Goal: Information Seeking & Learning: Learn about a topic

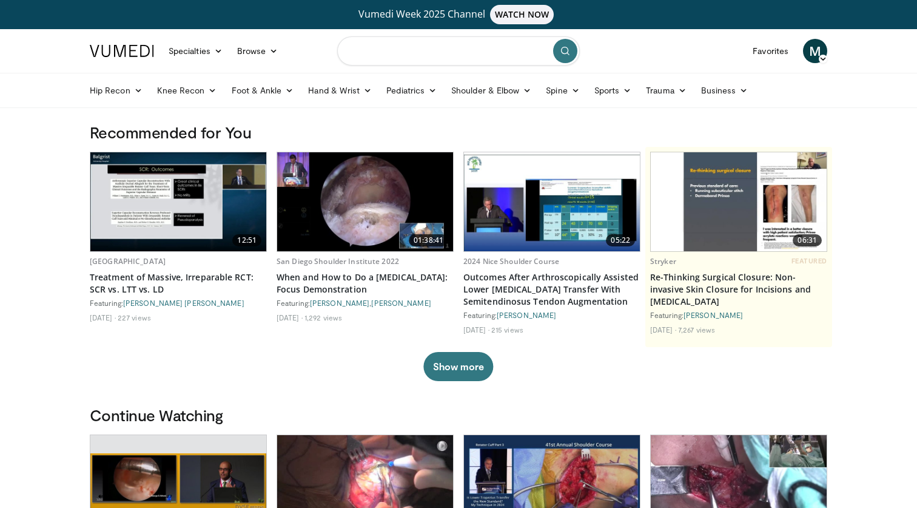
click at [456, 55] on input "Search topics, interventions" at bounding box center [458, 50] width 243 height 29
type input "**********"
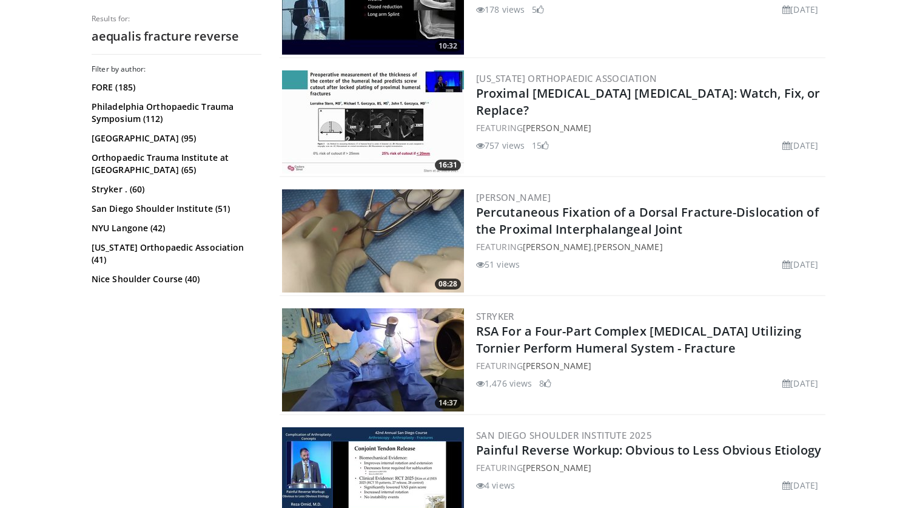
scroll to position [1872, 0]
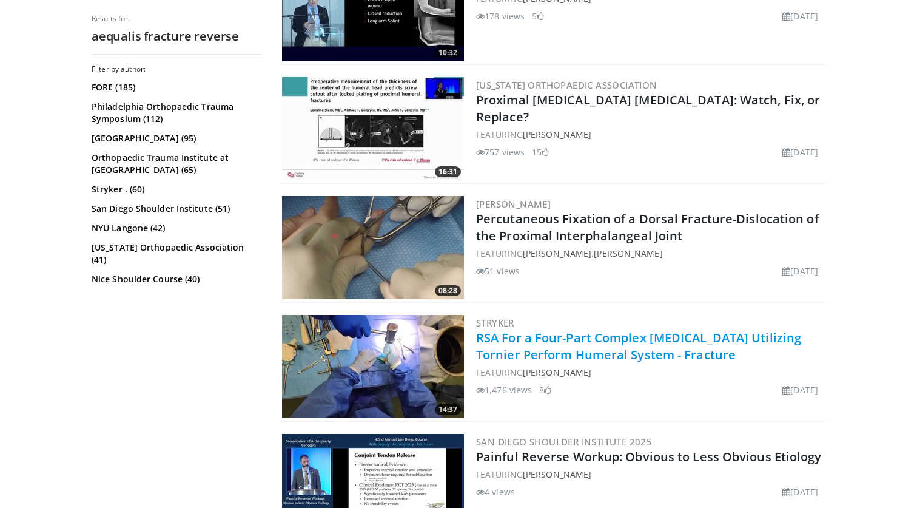
click at [617, 354] on link "RSA For a Four-Part Complex Proximal Humerus Fracture Utilizing Tornier Perform…" at bounding box center [638, 345] width 325 height 33
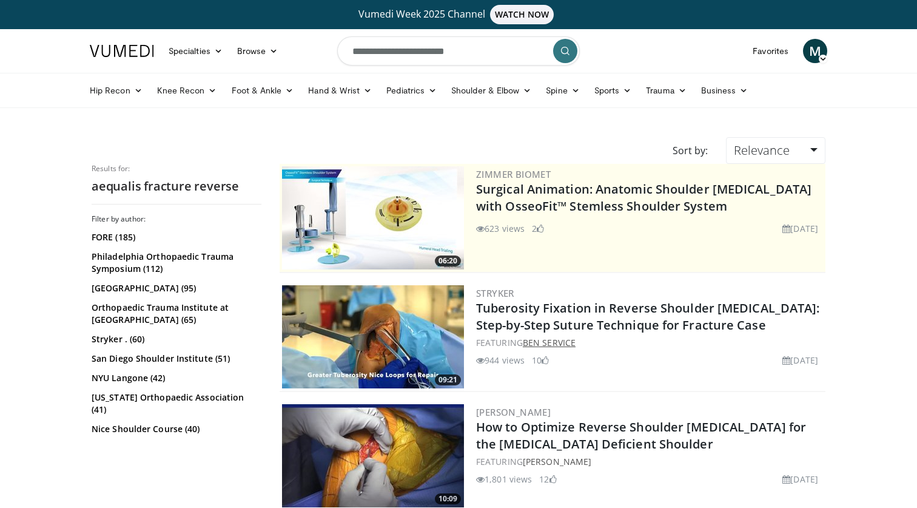
scroll to position [0, 0]
click at [497, 56] on input "**********" at bounding box center [458, 50] width 243 height 29
type input "**********"
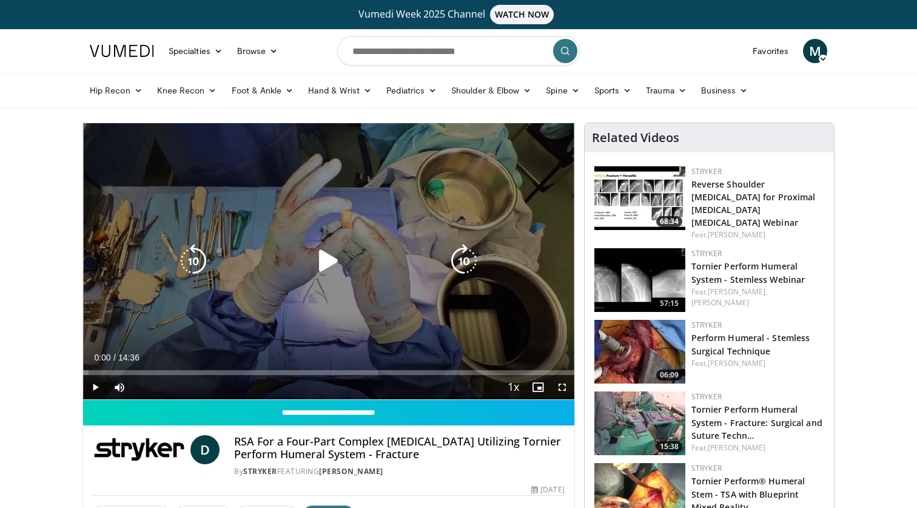
click at [328, 263] on icon "Video Player" at bounding box center [329, 261] width 34 height 34
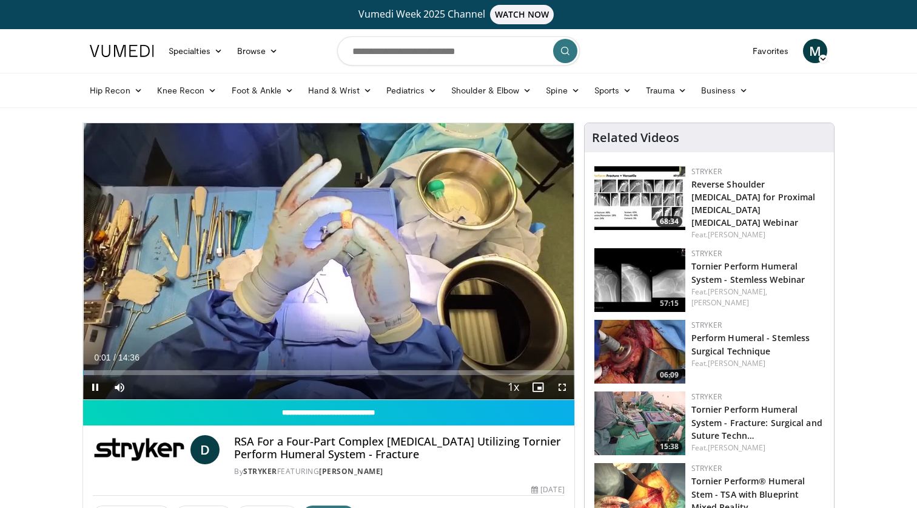
click at [564, 384] on span "Video Player" at bounding box center [562, 387] width 24 height 24
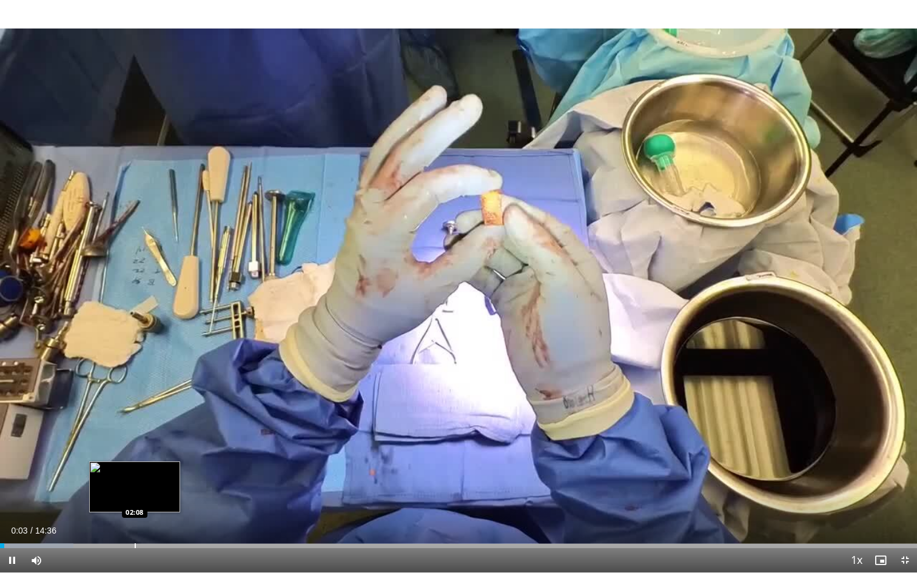
click at [135, 507] on div "Progress Bar" at bounding box center [135, 545] width 1 height 5
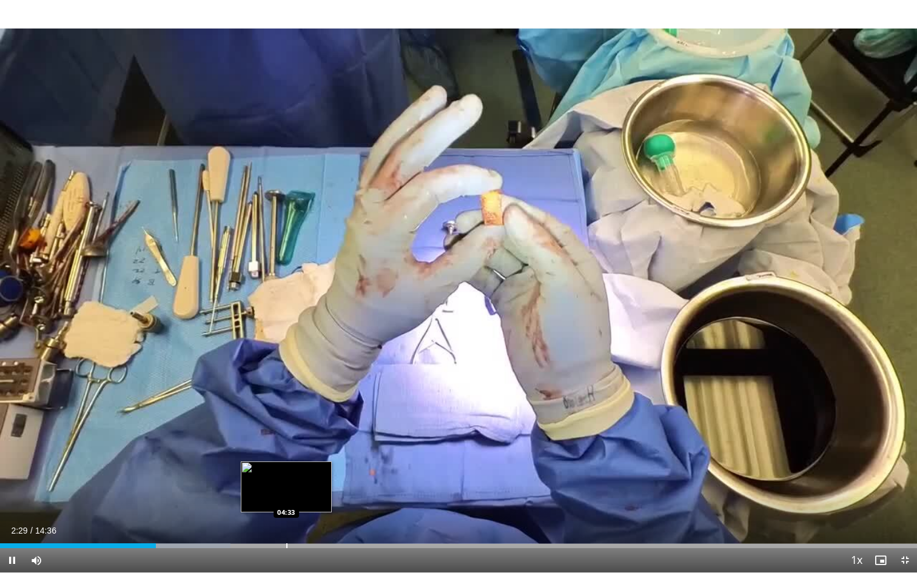
click at [286, 507] on div "Progress Bar" at bounding box center [286, 545] width 1 height 5
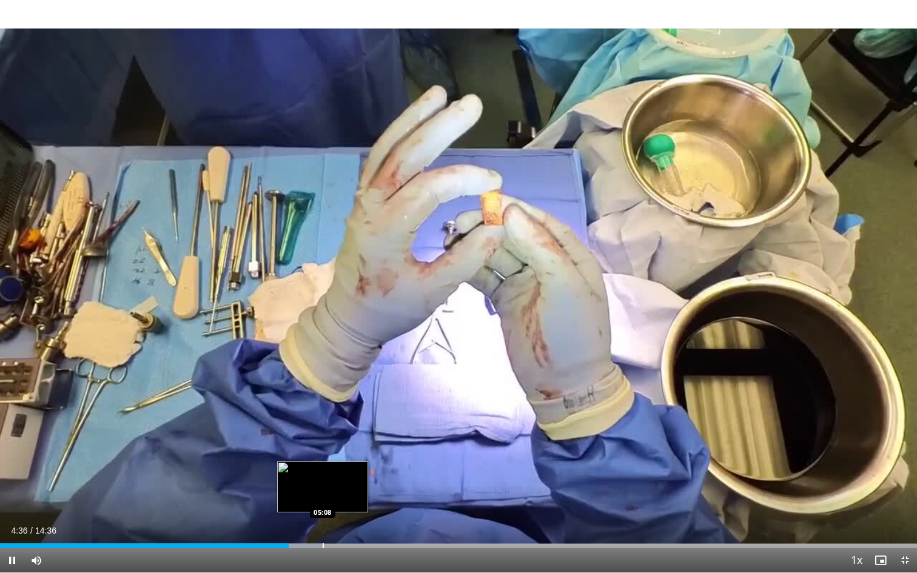
click at [323, 507] on div "Progress Bar" at bounding box center [323, 545] width 1 height 5
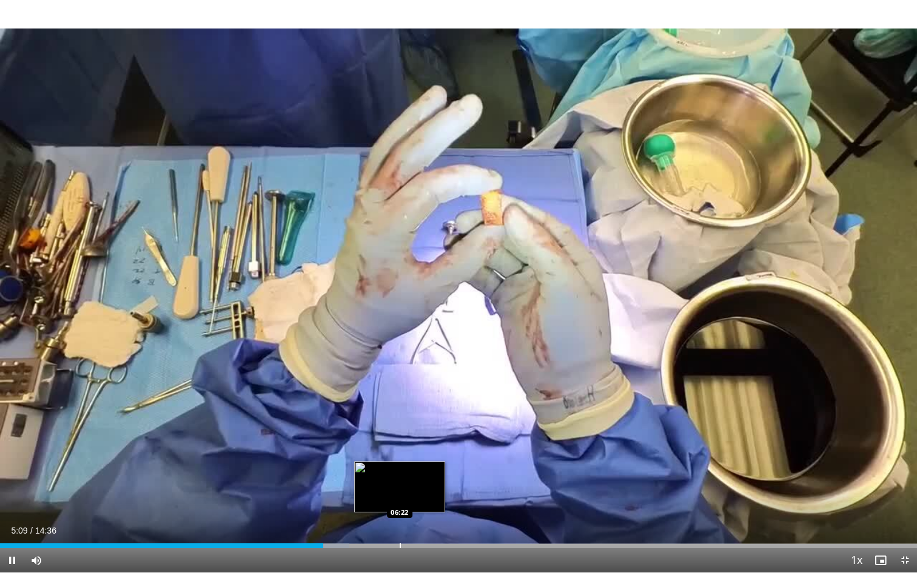
click at [400, 507] on div "Progress Bar" at bounding box center [400, 545] width 1 height 5
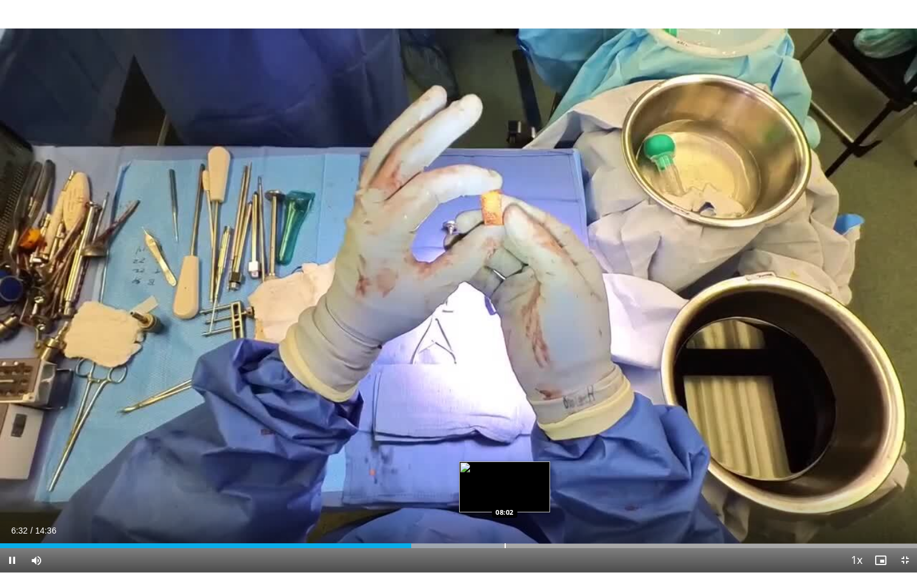
click at [505, 507] on div "Progress Bar" at bounding box center [505, 545] width 1 height 5
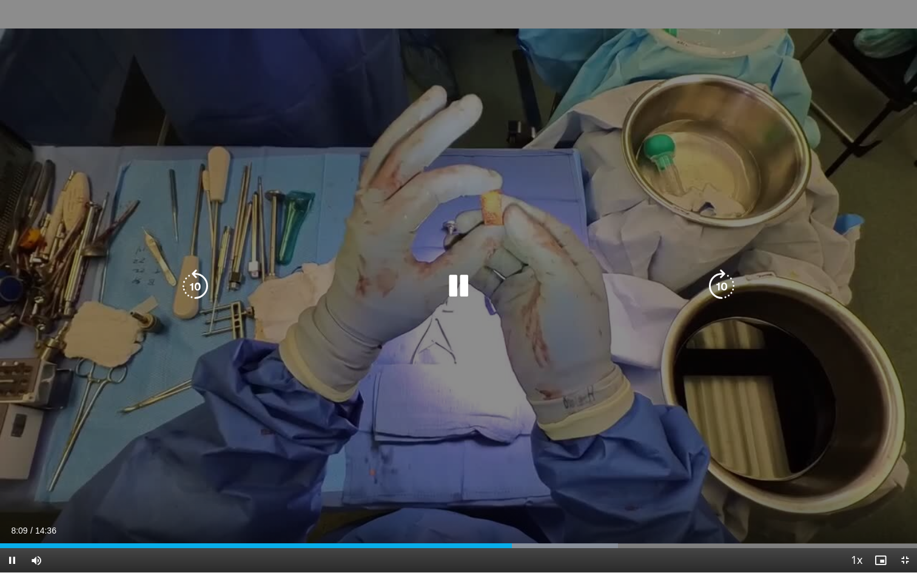
click at [546, 421] on div "10 seconds Tap to unmute" at bounding box center [458, 286] width 917 height 572
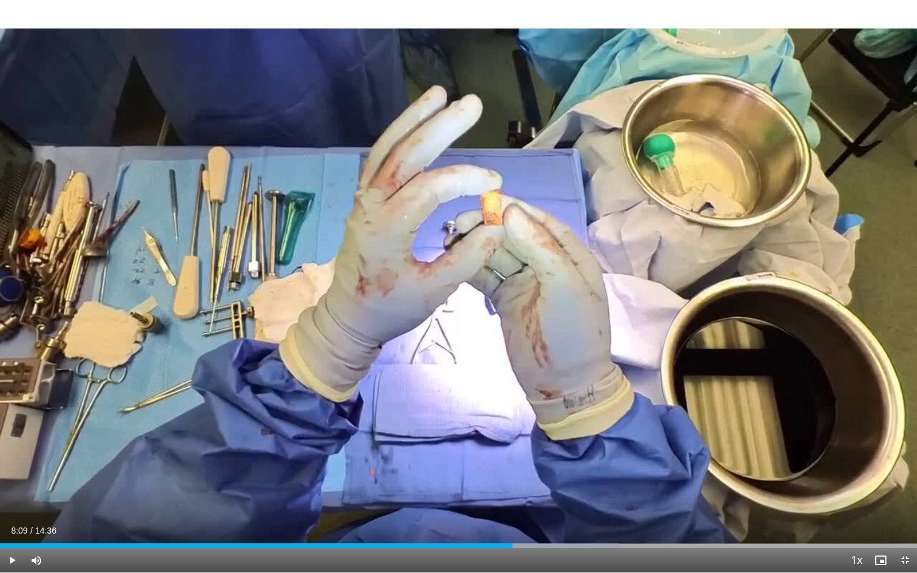
click at [546, 421] on div "10 seconds Tap to unmute" at bounding box center [458, 286] width 917 height 572
click at [569, 507] on div "Loaded : 67.37% 09:03 09:04" at bounding box center [458, 543] width 917 height 12
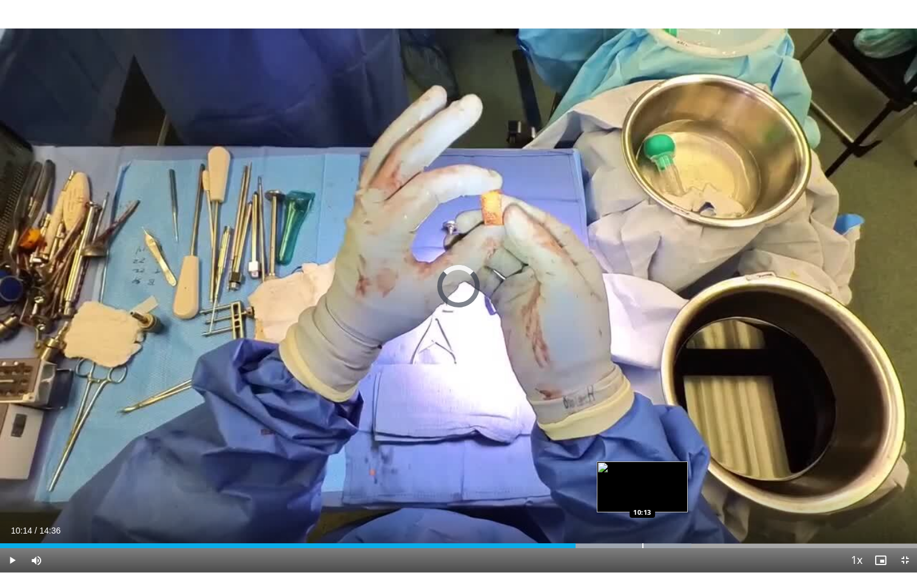
click at [643, 507] on div "Loaded : 75.37% 10:14 10:13" at bounding box center [458, 543] width 917 height 12
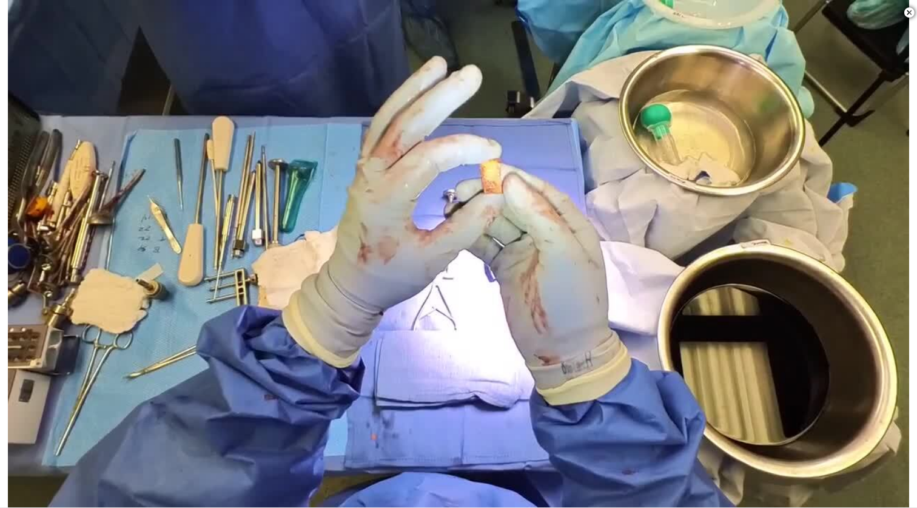
scroll to position [1143, 0]
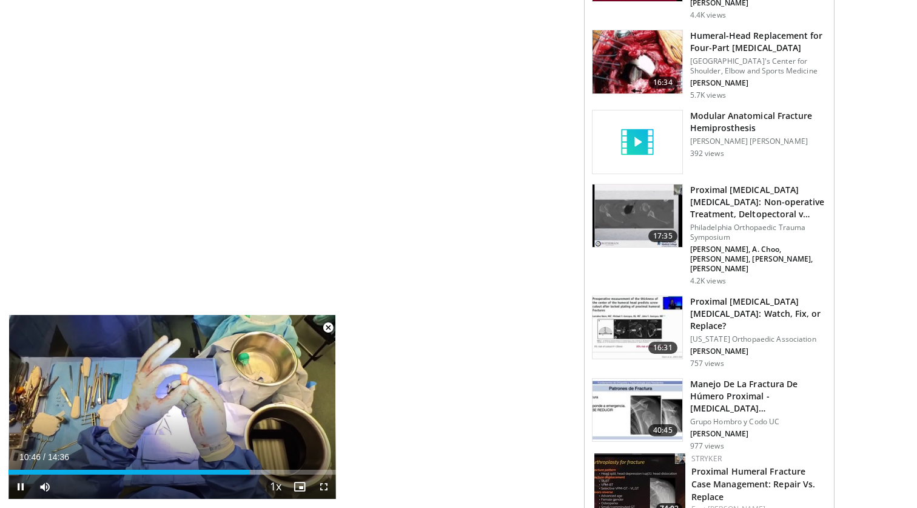
click at [329, 327] on span "Video Player" at bounding box center [328, 327] width 24 height 24
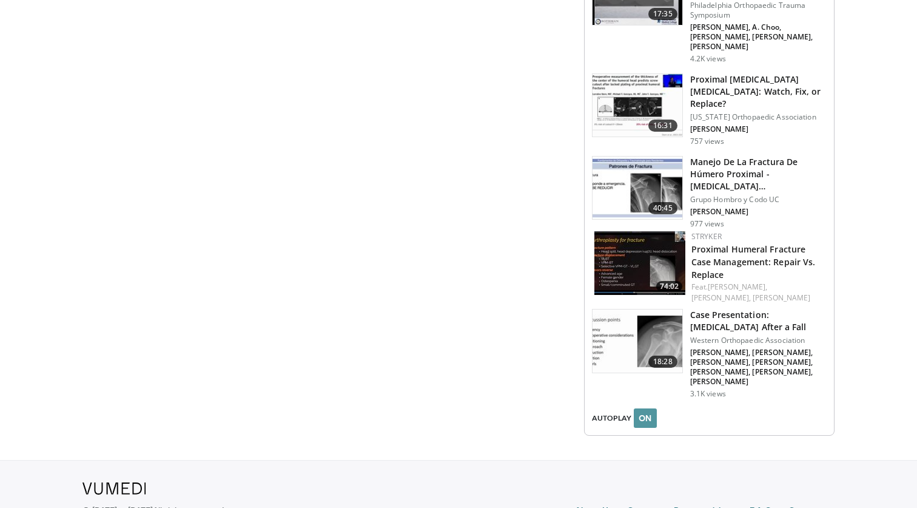
scroll to position [1332, 0]
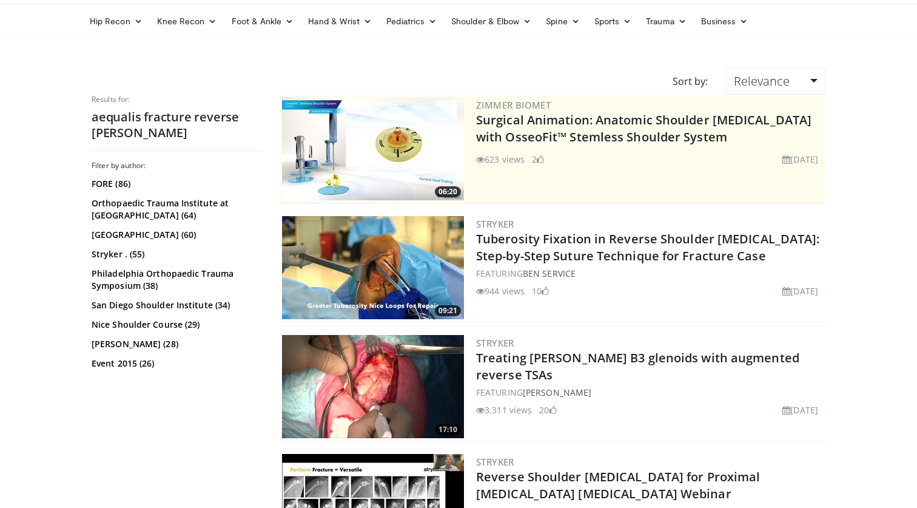
scroll to position [70, 0]
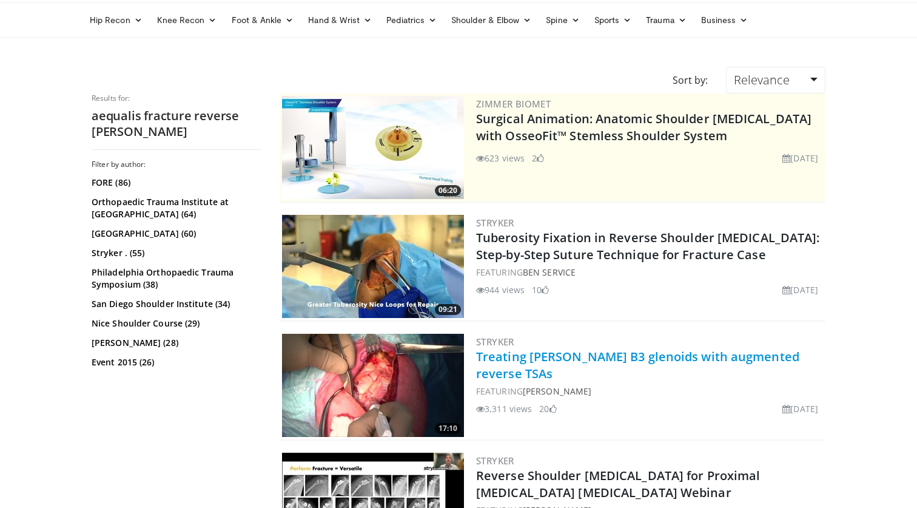
click at [631, 355] on link "Treating Walch B3 glenoids with augmented reverse TSAs" at bounding box center [637, 364] width 323 height 33
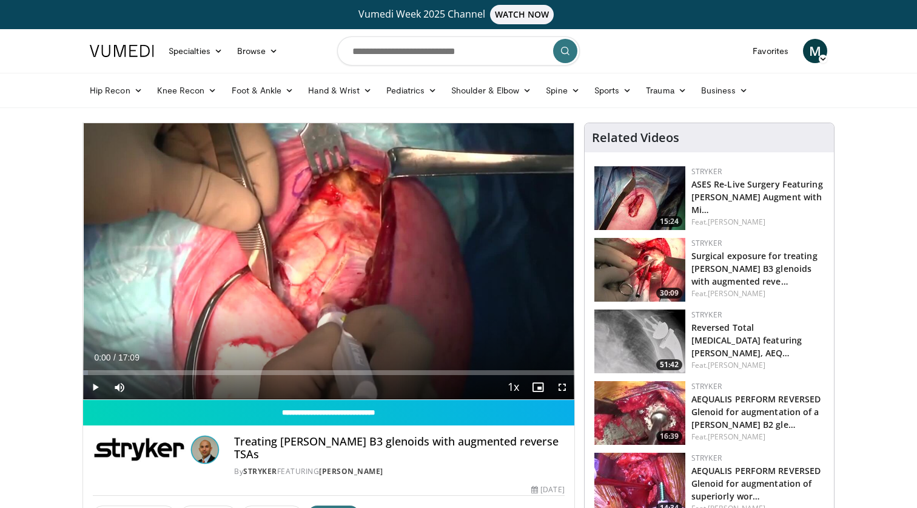
click at [565, 387] on span "Video Player" at bounding box center [562, 387] width 24 height 24
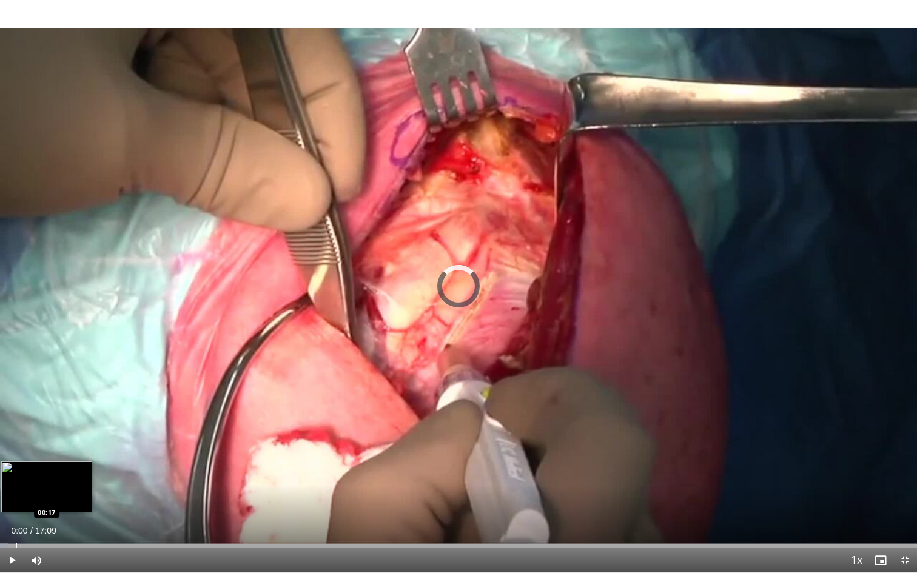
click at [16, 507] on div "Progress Bar" at bounding box center [16, 545] width 1 height 5
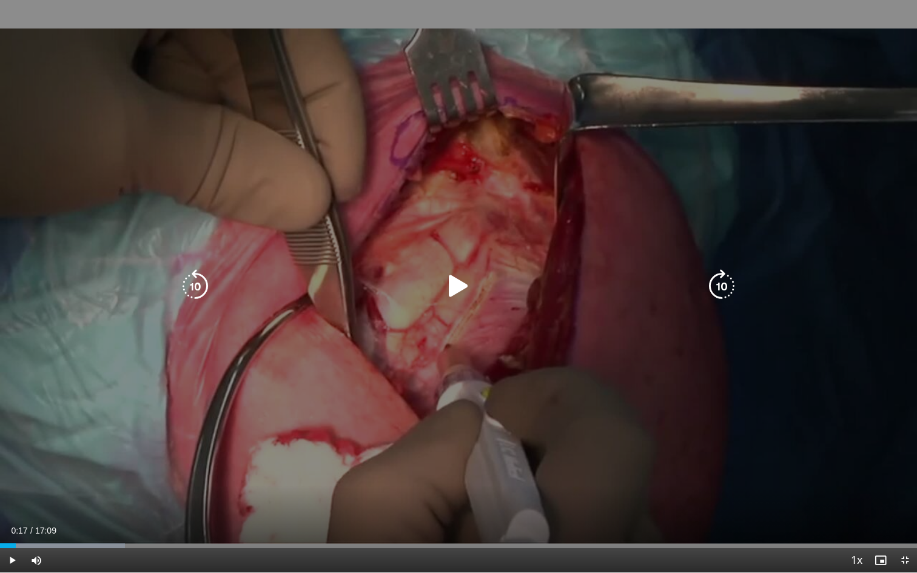
click at [463, 293] on icon "Video Player" at bounding box center [458, 286] width 34 height 34
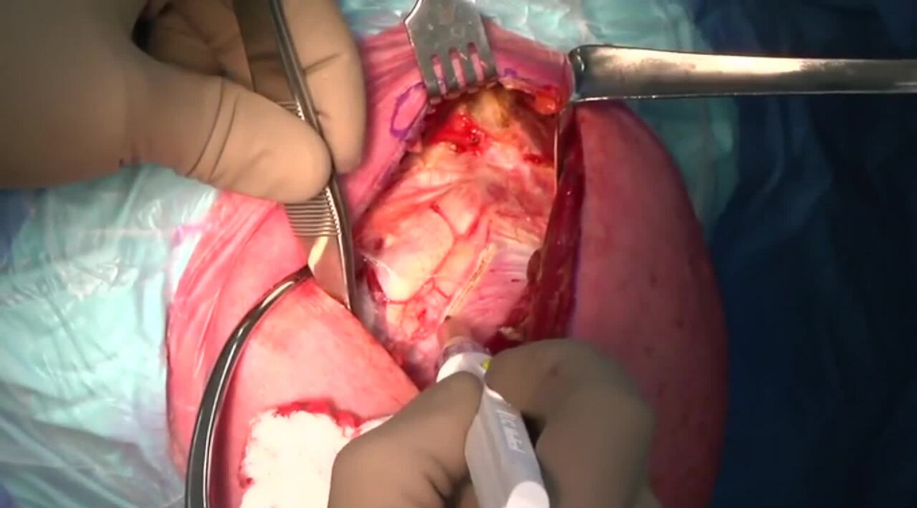
scroll to position [61, 0]
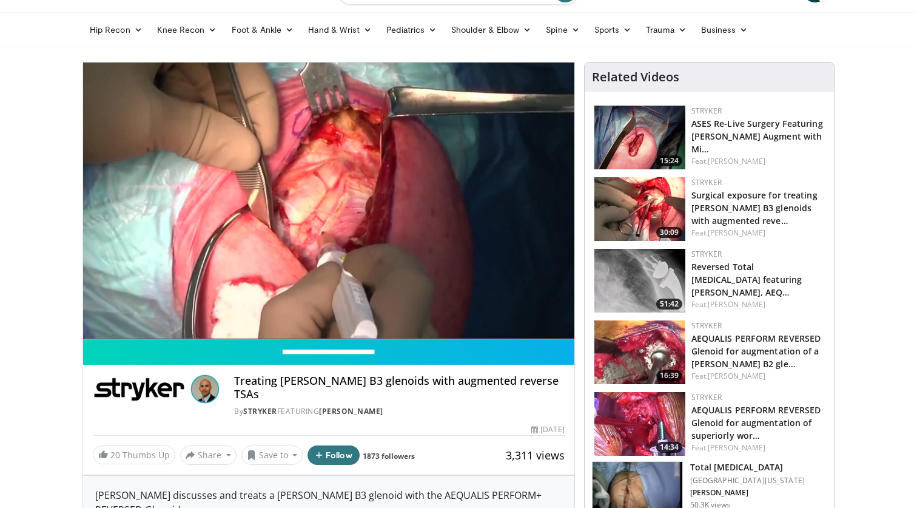
click at [641, 143] on img at bounding box center [639, 138] width 91 height 64
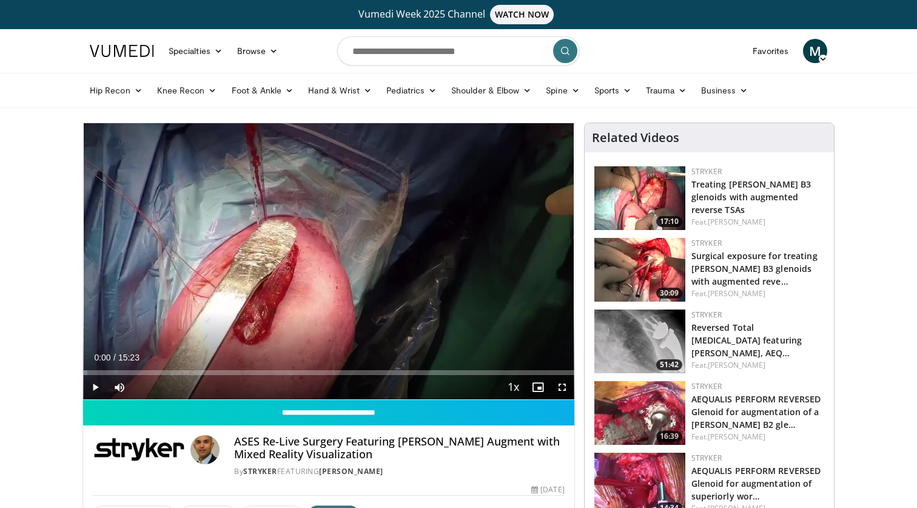
click at [631, 272] on img at bounding box center [639, 270] width 91 height 64
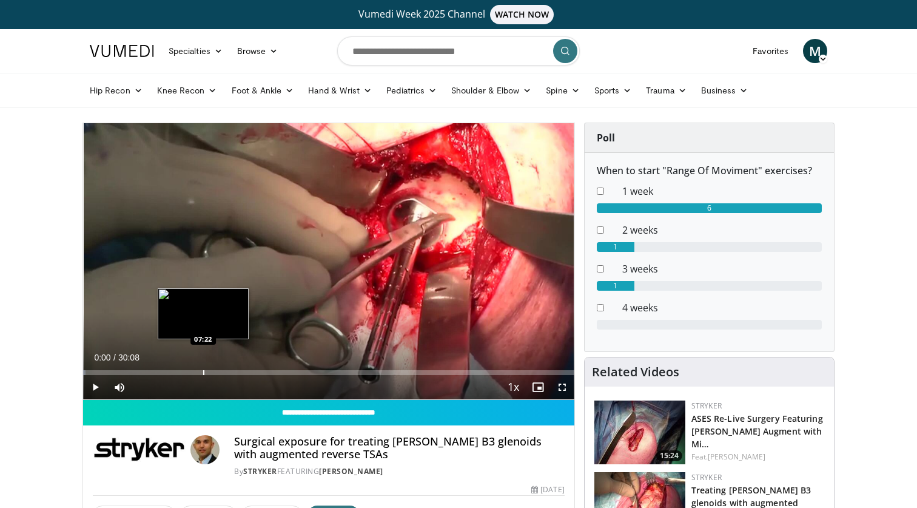
click at [203, 371] on div "Progress Bar" at bounding box center [203, 372] width 1 height 5
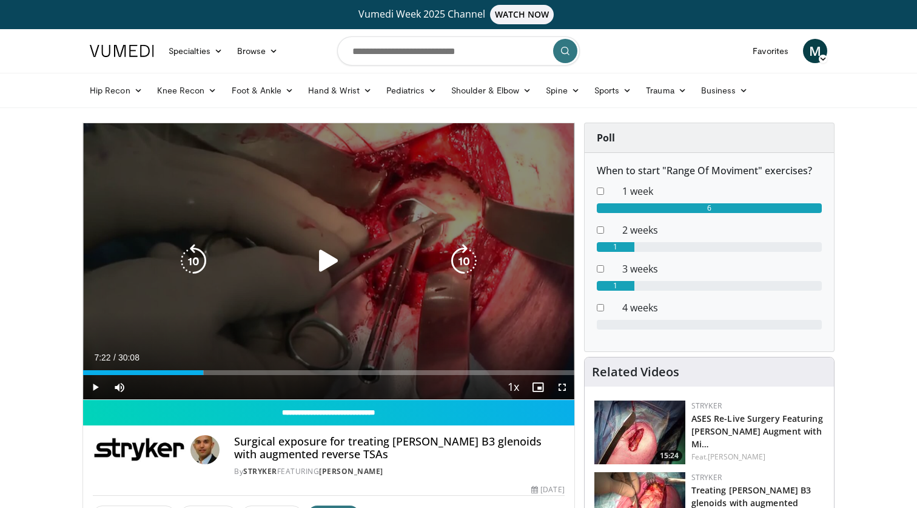
click at [267, 309] on div "10 seconds Tap to unmute" at bounding box center [328, 261] width 491 height 276
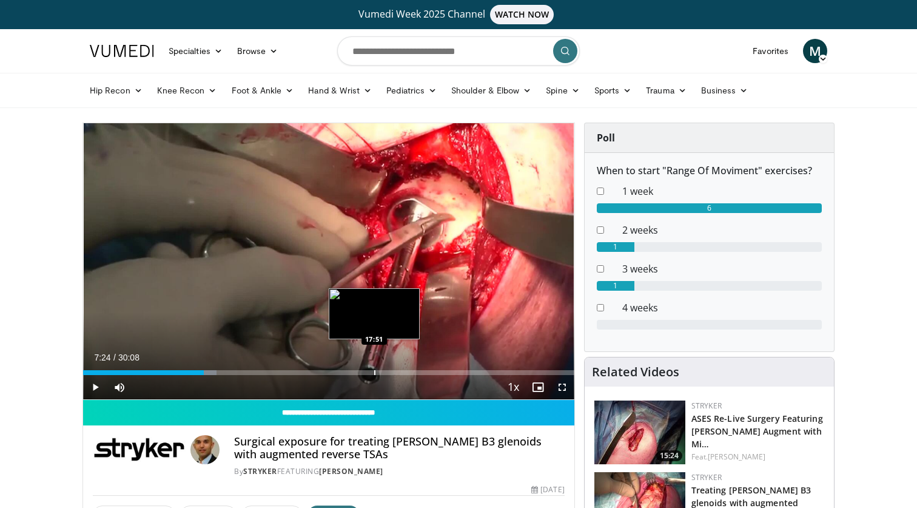
click at [374, 368] on div "Loaded : 27.12% 07:24 17:51" at bounding box center [328, 369] width 491 height 12
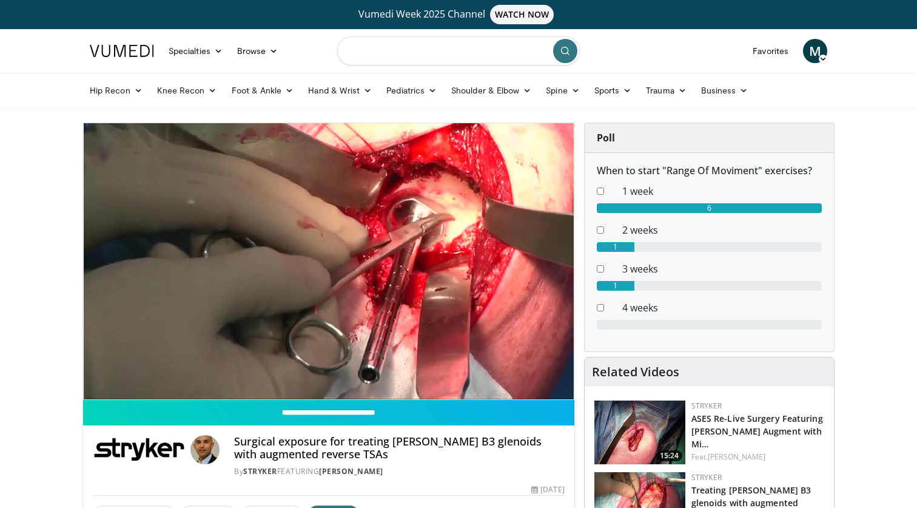
click at [360, 56] on input "Search topics, interventions" at bounding box center [458, 50] width 243 height 29
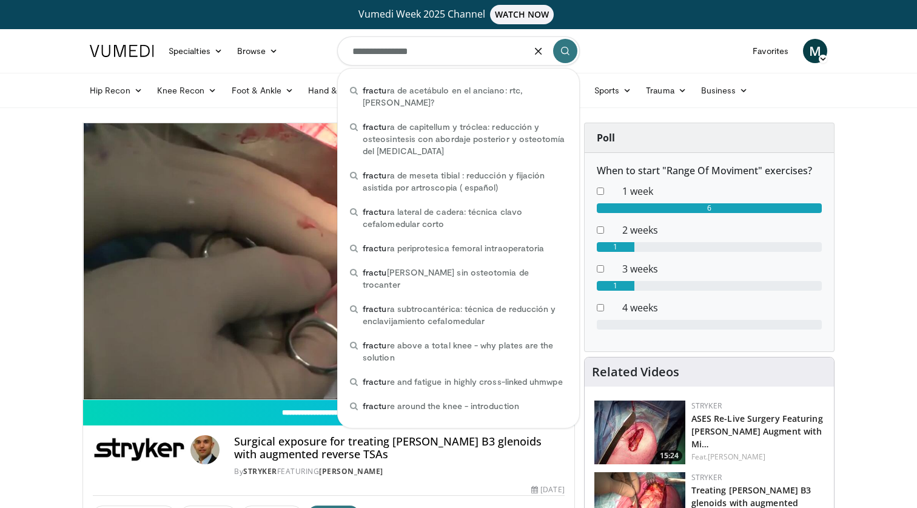
type input "**********"
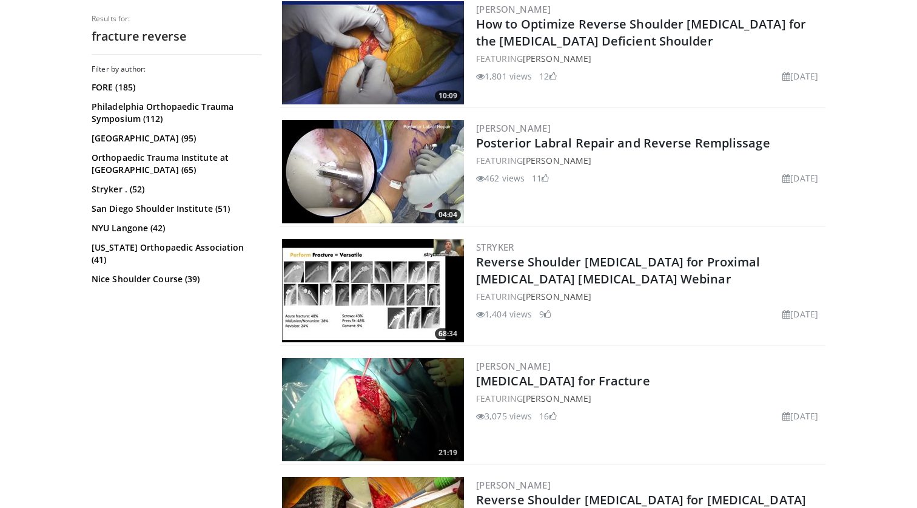
scroll to position [401, 0]
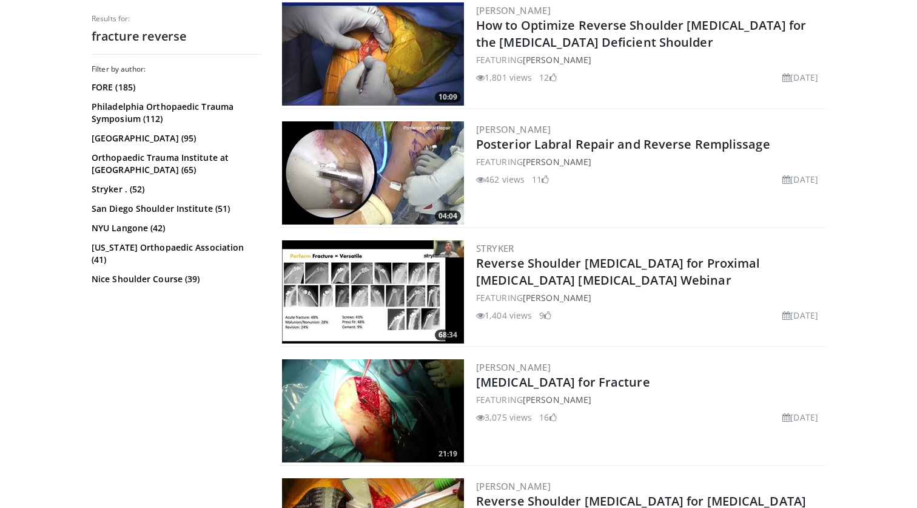
click at [408, 294] on img at bounding box center [373, 291] width 182 height 103
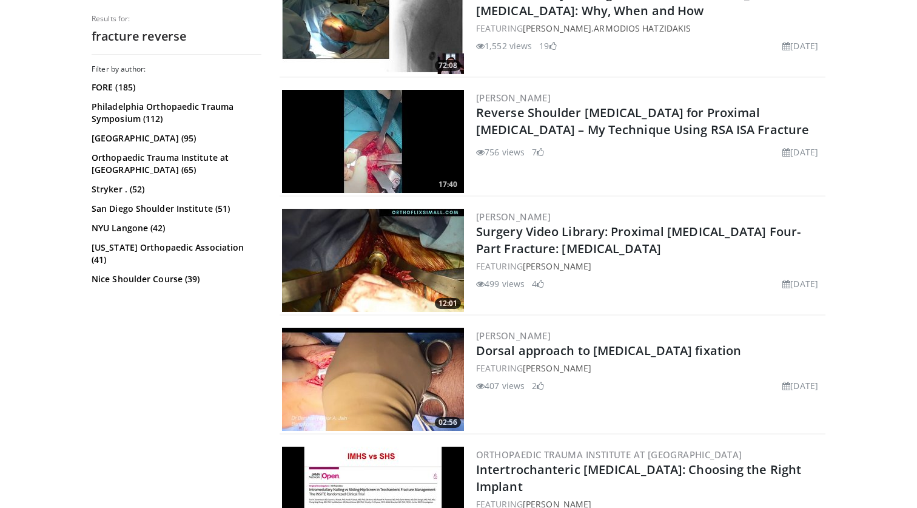
scroll to position [1035, 0]
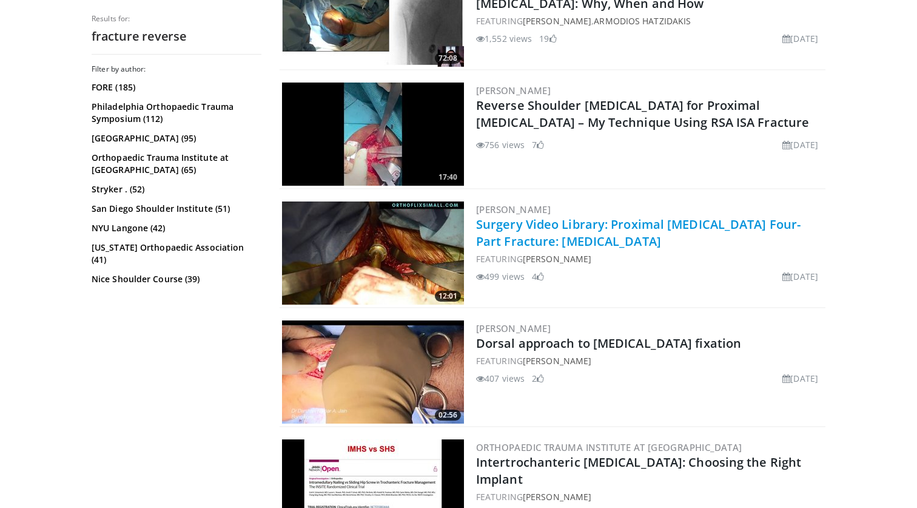
click at [604, 238] on link "Surgery Video Library: Proximal [MEDICAL_DATA] Four-Part Fracture: [MEDICAL_DAT…" at bounding box center [638, 232] width 324 height 33
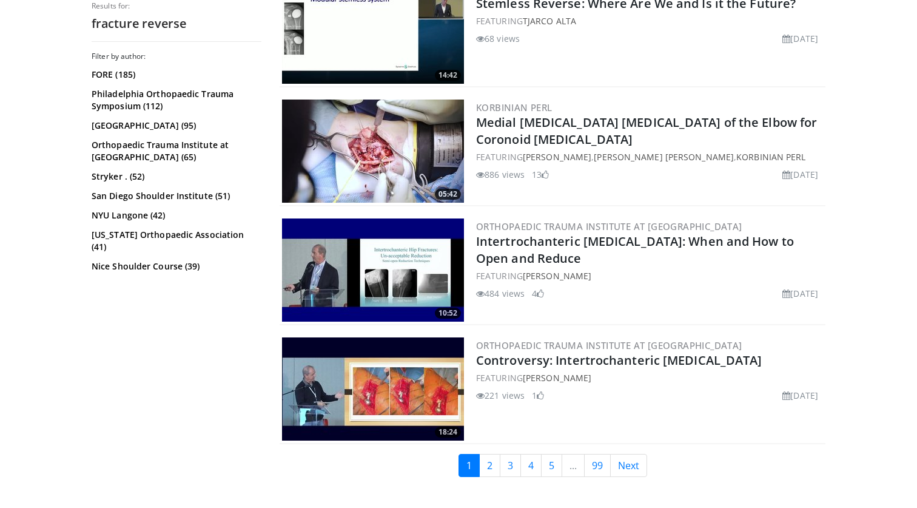
scroll to position [2810, 0]
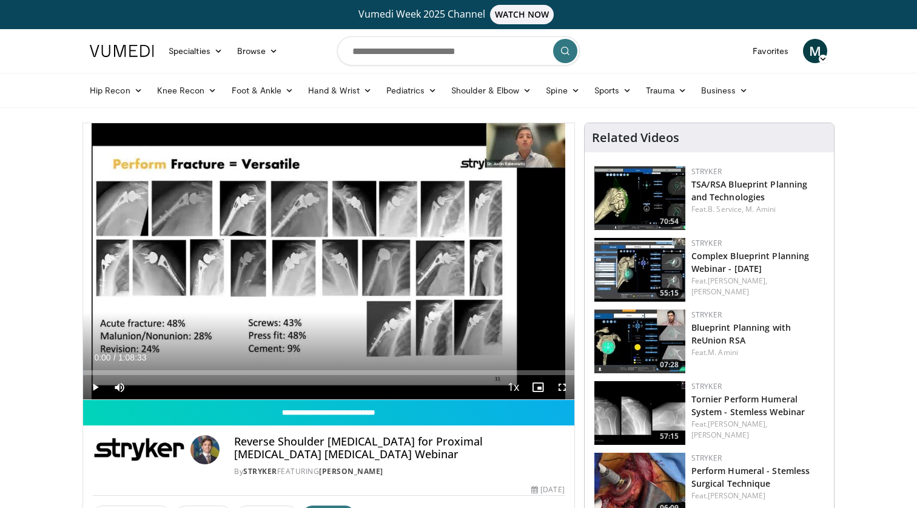
click at [565, 386] on span "Video Player" at bounding box center [562, 387] width 24 height 24
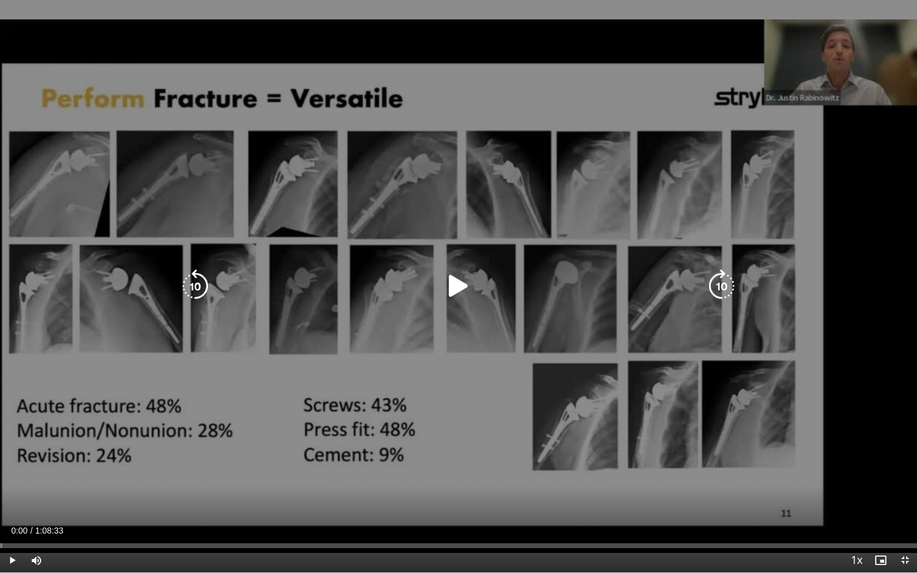
click at [459, 440] on div "10 seconds Tap to unmute" at bounding box center [458, 286] width 917 height 572
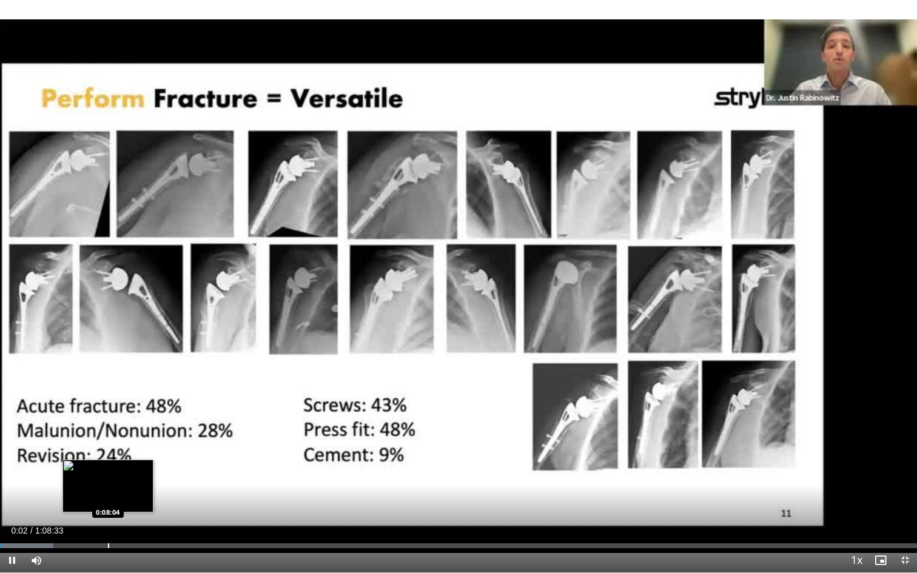
click at [108, 507] on div "Progress Bar" at bounding box center [108, 545] width 1 height 5
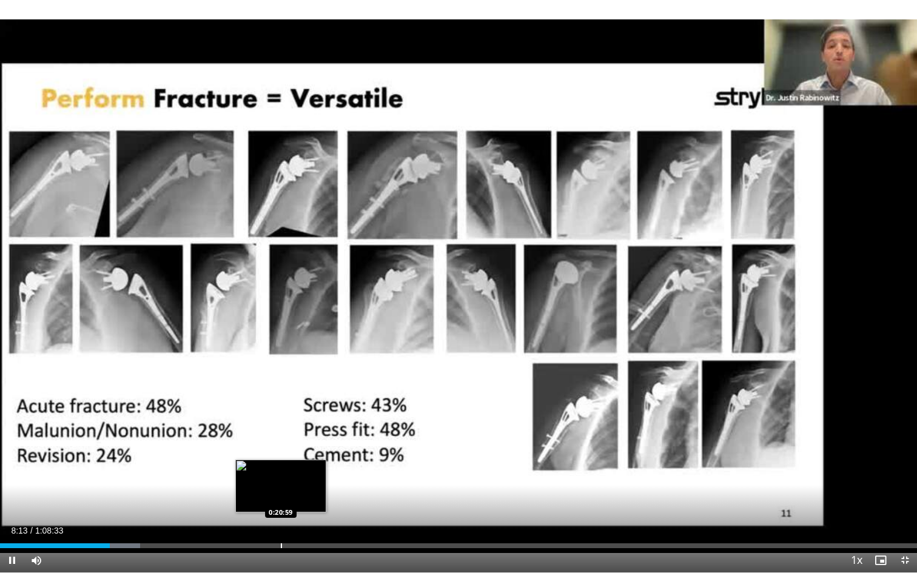
click at [281, 507] on div "Progress Bar" at bounding box center [281, 545] width 1 height 5
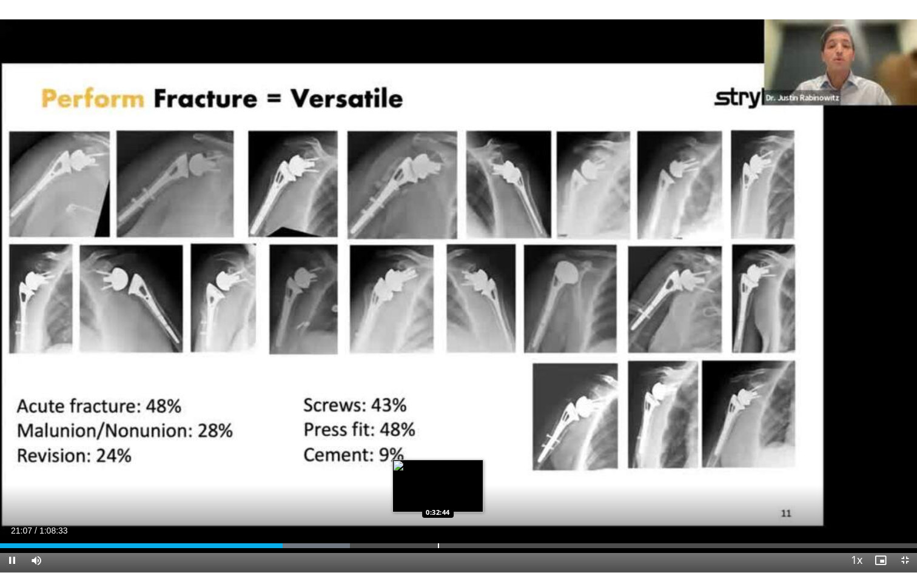
click at [438, 507] on div "Progress Bar" at bounding box center [438, 545] width 1 height 5
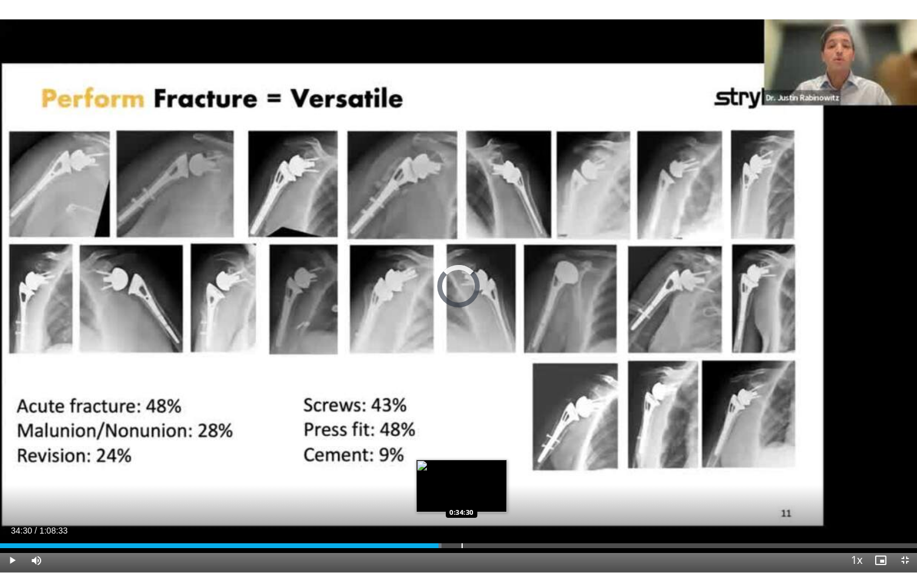
click at [461, 507] on div "Progress Bar" at bounding box center [461, 545] width 1 height 5
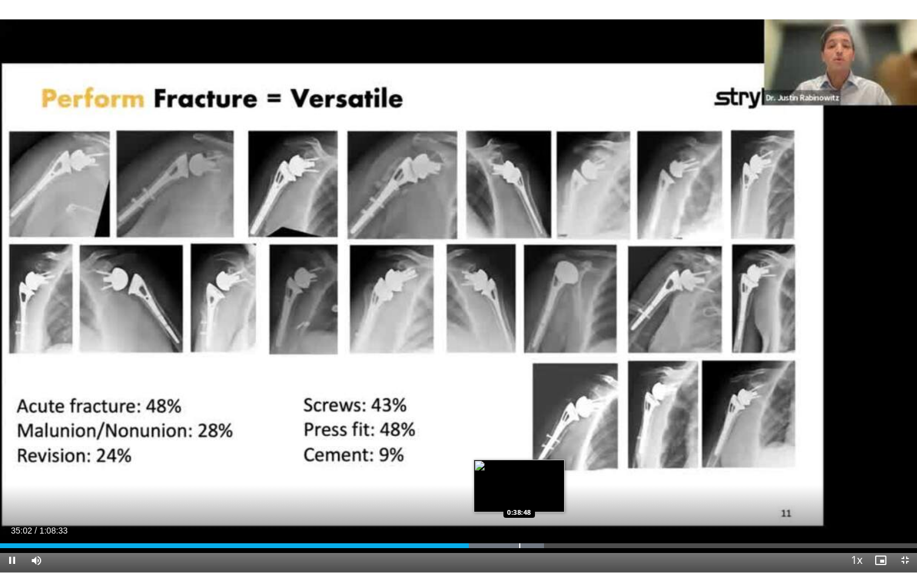
click at [519, 507] on div "Loaded : 59.31% 0:35:02 0:38:48" at bounding box center [458, 543] width 917 height 12
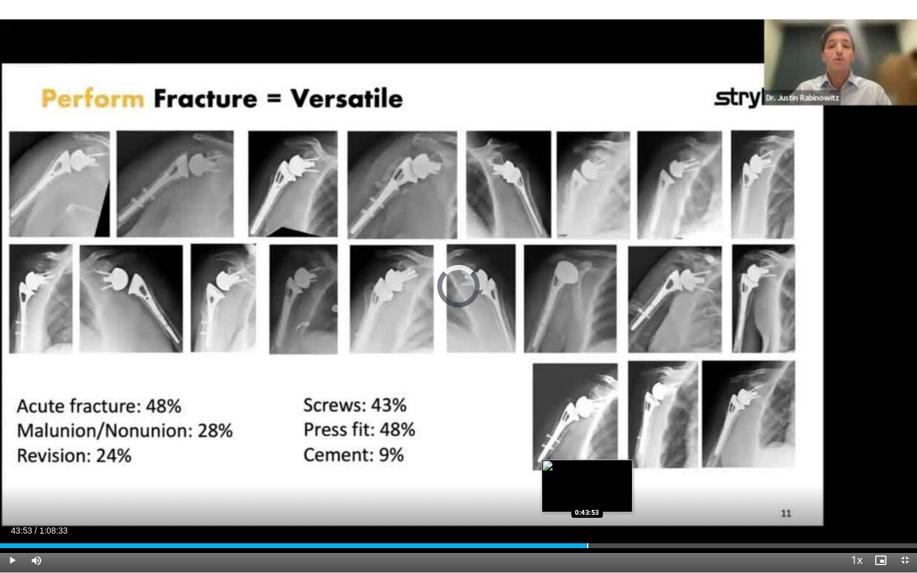
click at [587, 507] on div "Progress Bar" at bounding box center [587, 545] width 1 height 5
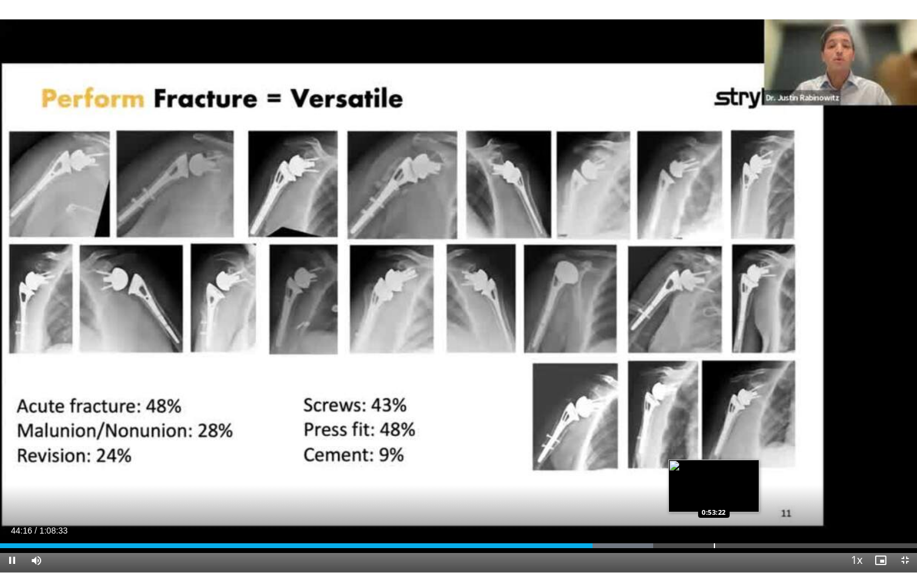
click at [714, 507] on div "Progress Bar" at bounding box center [714, 545] width 1 height 5
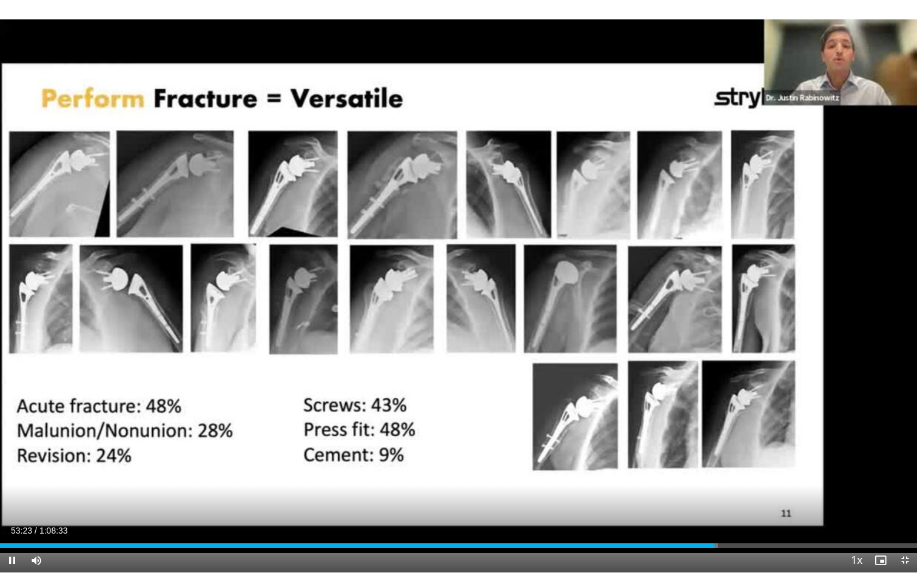
click at [761, 507] on div "Current Time 53:23 / Duration 1:08:33 Pause Skip Backward Skip Forward Mute Loa…" at bounding box center [458, 560] width 917 height 24
click at [762, 507] on div "Loaded : 79.25% 0:53:25 0:56:57" at bounding box center [458, 543] width 917 height 12
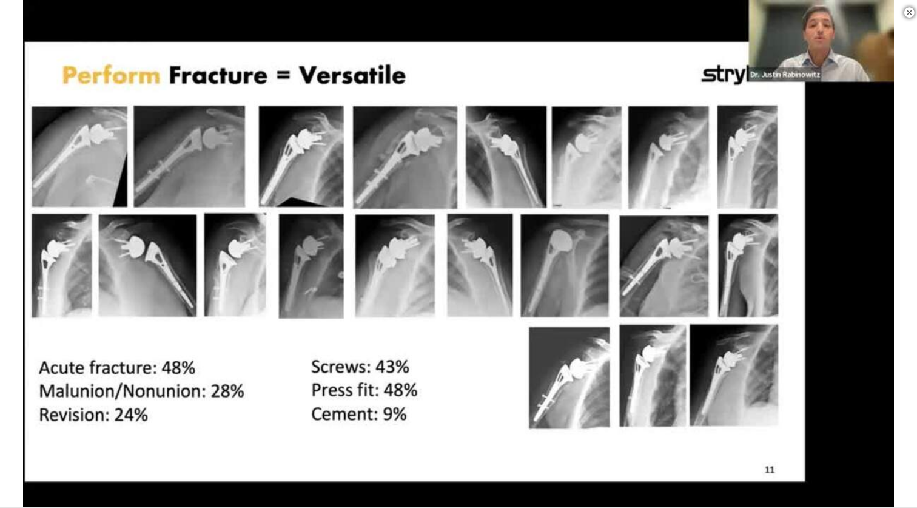
scroll to position [397, 0]
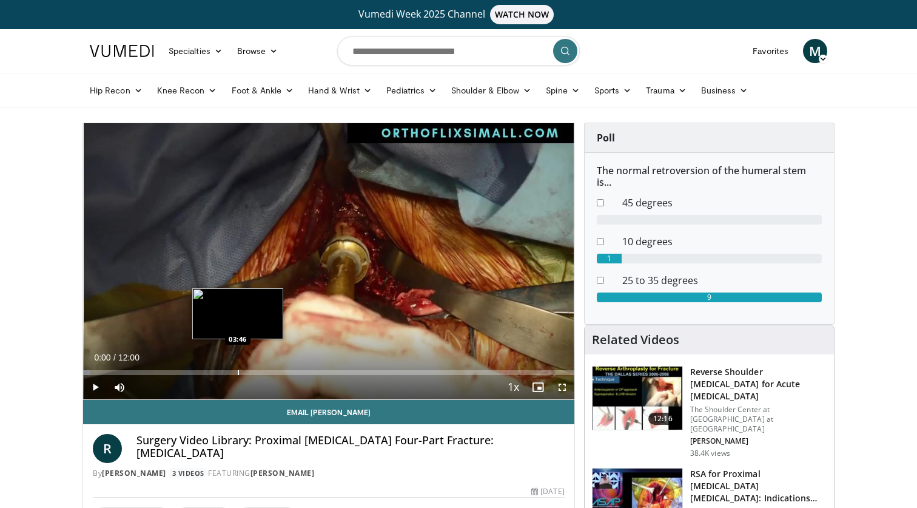
click at [238, 370] on div "Progress Bar" at bounding box center [238, 372] width 1 height 5
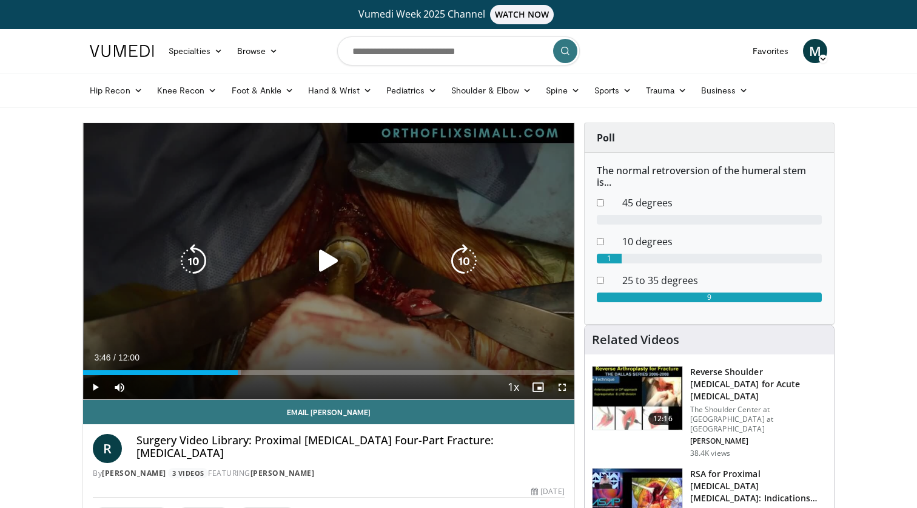
click at [302, 275] on div "10 seconds Tap to unmute" at bounding box center [328, 261] width 491 height 276
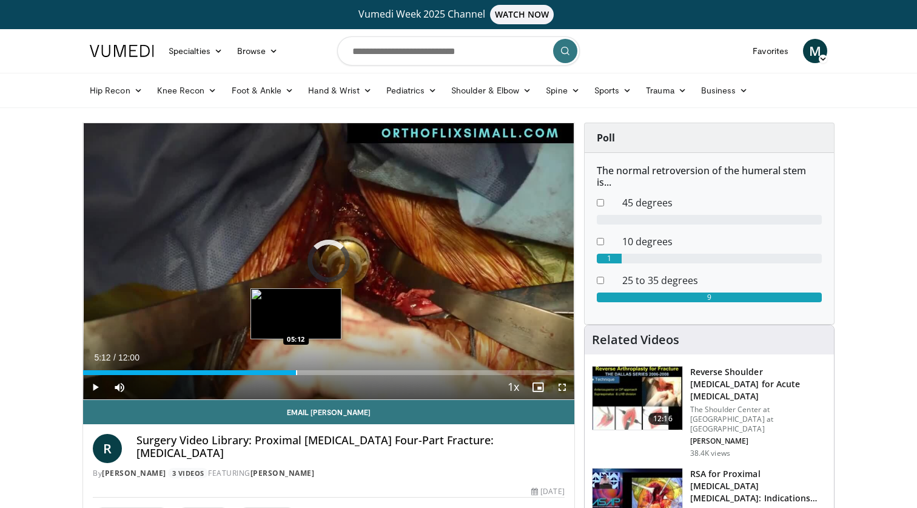
click at [296, 367] on div "Loaded : 40.26% 05:12 05:12" at bounding box center [328, 369] width 491 height 12
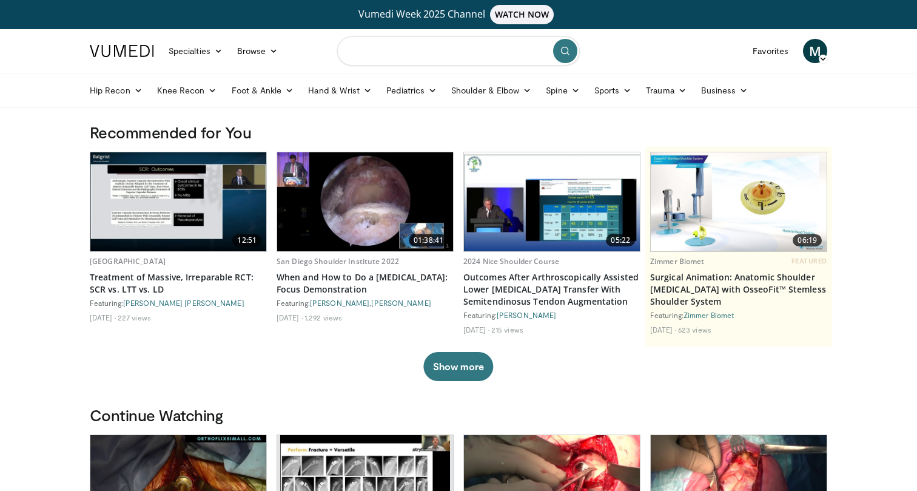
click at [484, 45] on input "Search topics, interventions" at bounding box center [458, 50] width 243 height 29
type input "**********"
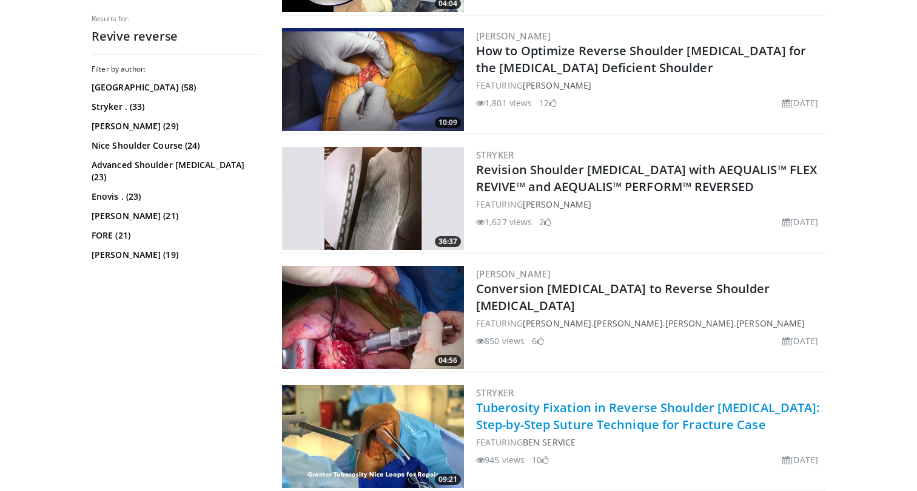
scroll to position [376, 0]
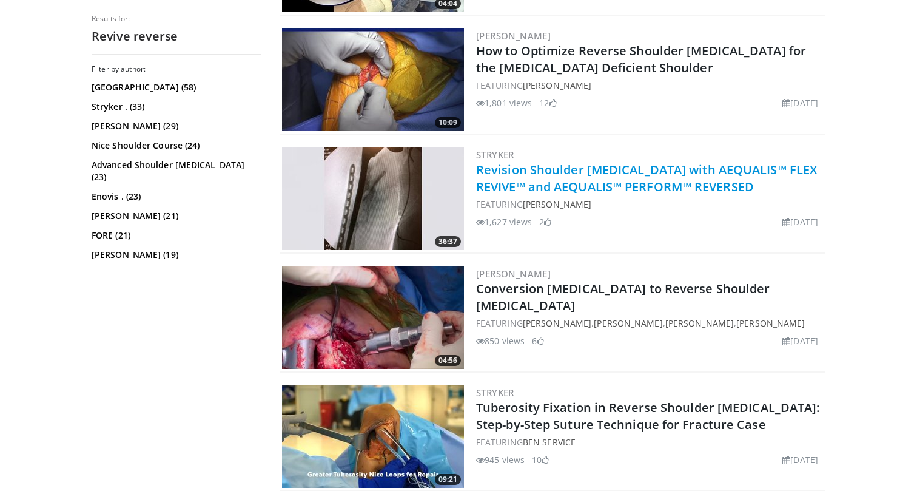
click at [645, 186] on link "Revision Shoulder [MEDICAL_DATA] with AEQUALIS™ FLEX REVIVE™ and AEQUALIS™ PERF…" at bounding box center [646, 177] width 341 height 33
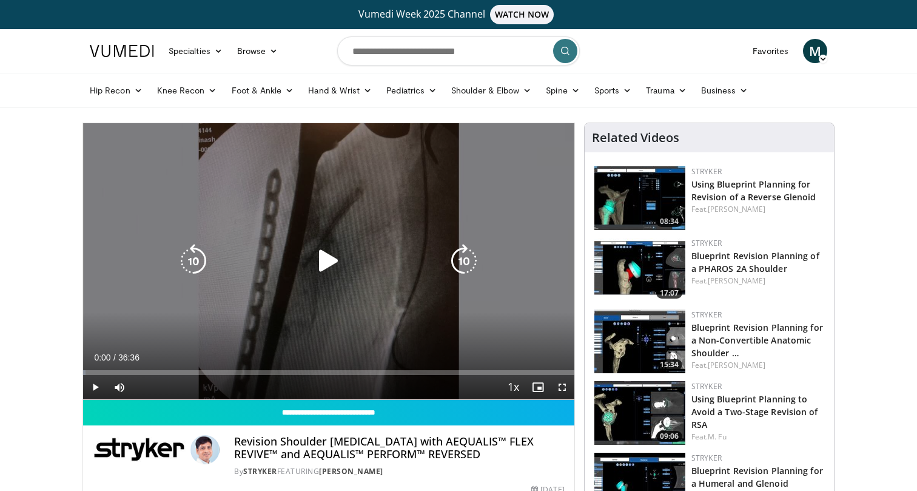
click at [327, 256] on icon "Video Player" at bounding box center [329, 261] width 34 height 34
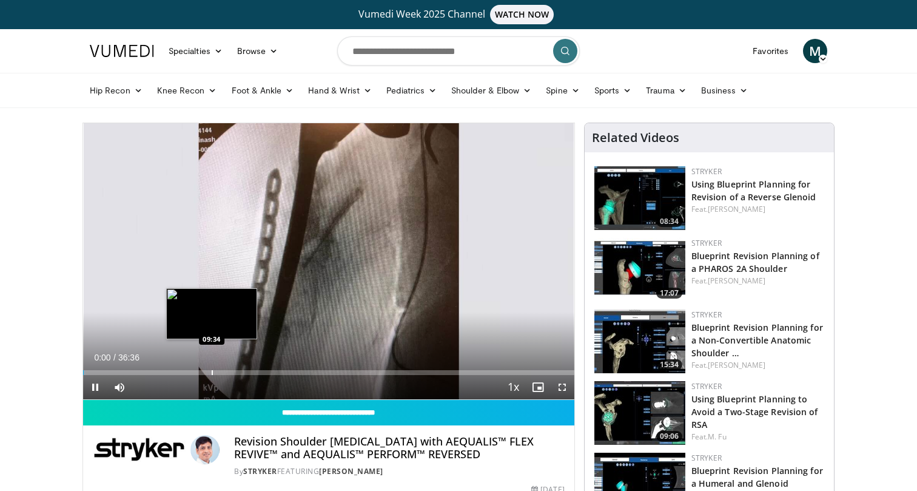
click at [212, 372] on div "Progress Bar" at bounding box center [212, 372] width 1 height 5
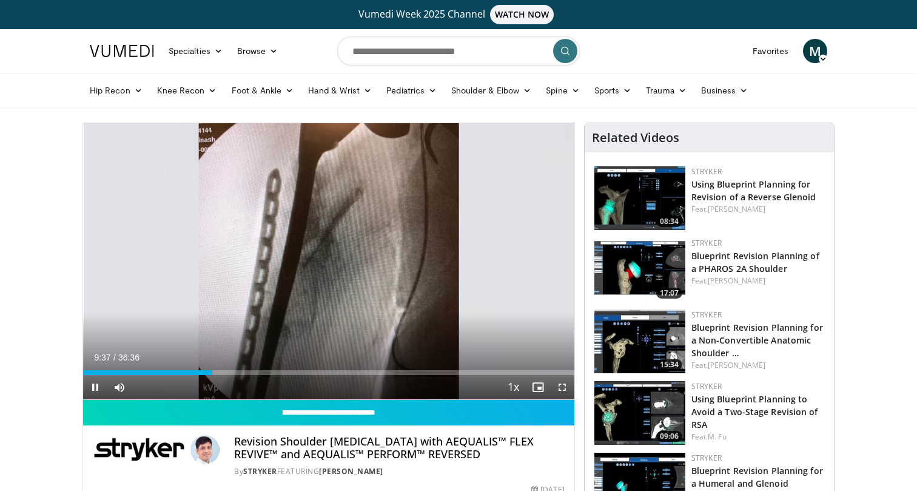
click at [561, 386] on span "Video Player" at bounding box center [562, 387] width 24 height 24
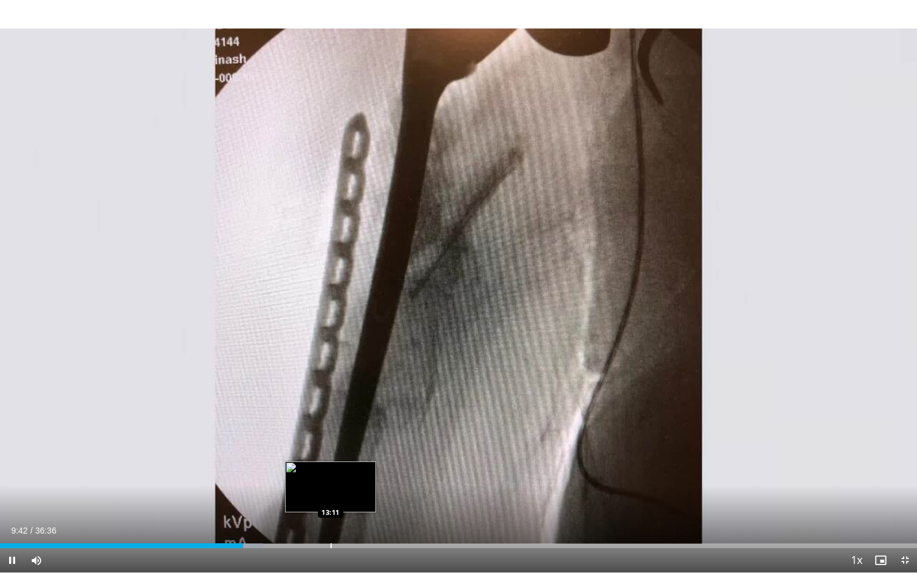
click at [330, 490] on div "Progress Bar" at bounding box center [330, 545] width 1 height 5
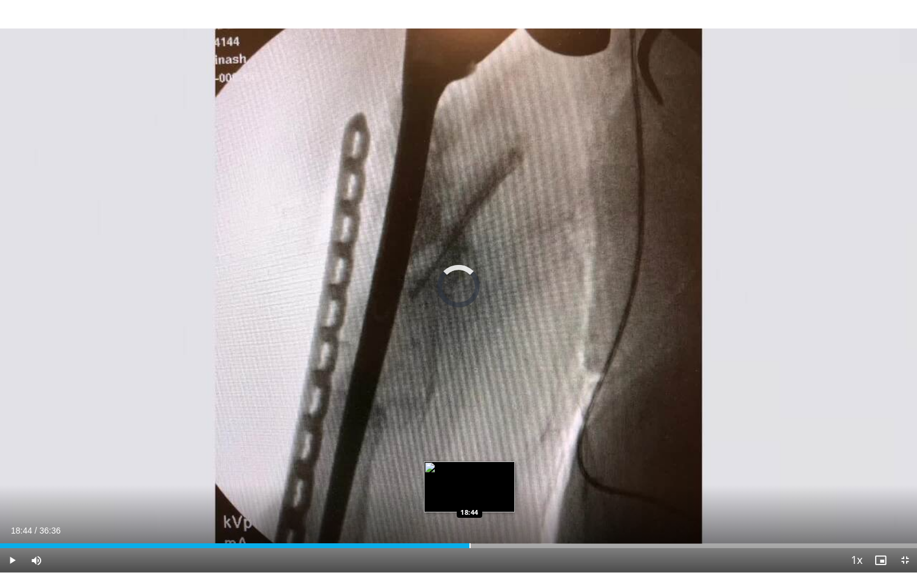
click at [469, 490] on div "Progress Bar" at bounding box center [469, 545] width 1 height 5
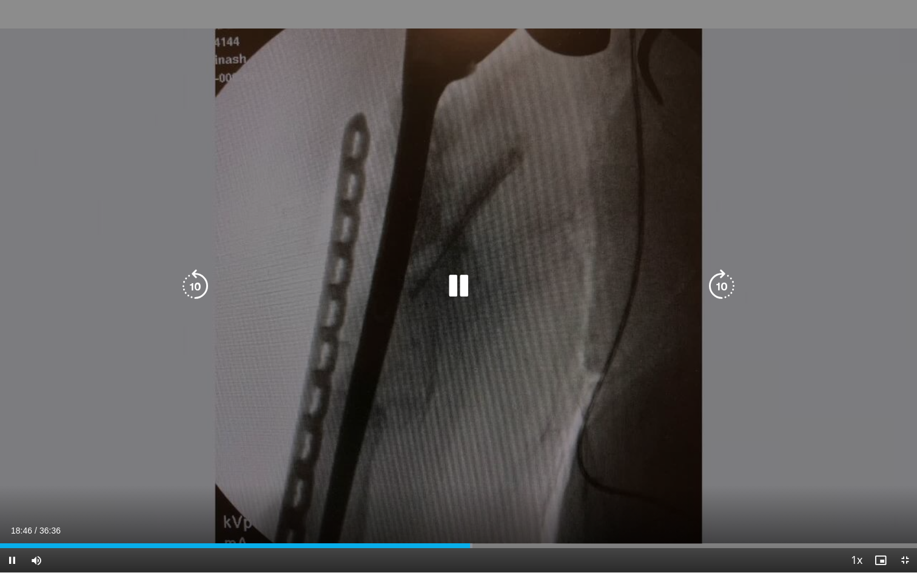
click at [531, 333] on div "10 seconds Tap to unmute" at bounding box center [458, 286] width 917 height 572
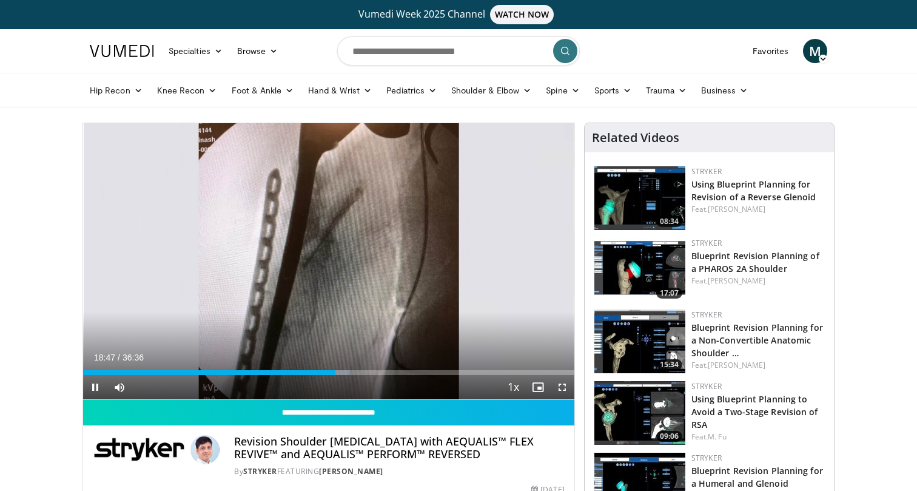
click at [540, 386] on span "Video Player" at bounding box center [538, 387] width 24 height 24
click at [561, 389] on span "Video Player" at bounding box center [562, 387] width 24 height 24
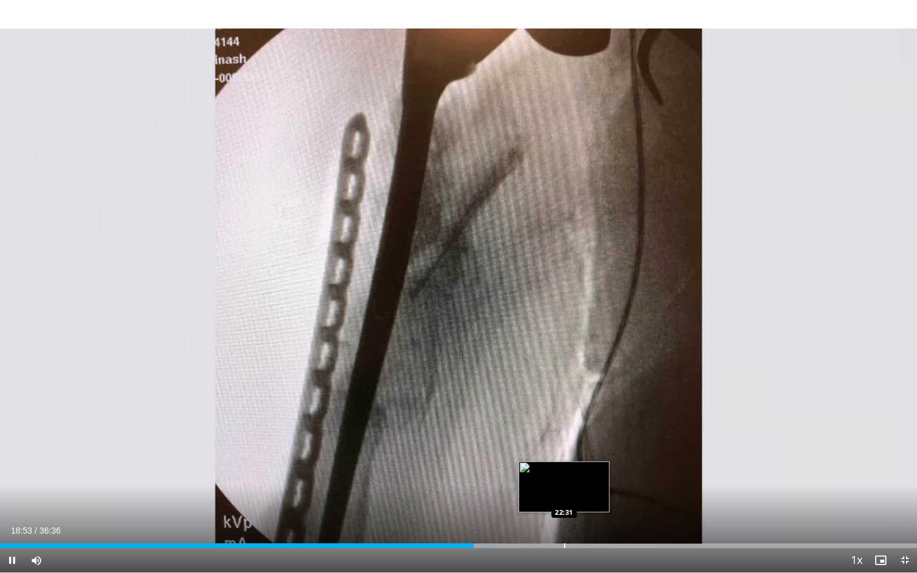
click at [564, 490] on div "Loaded : 54.17% 18:54 22:31" at bounding box center [458, 543] width 917 height 12
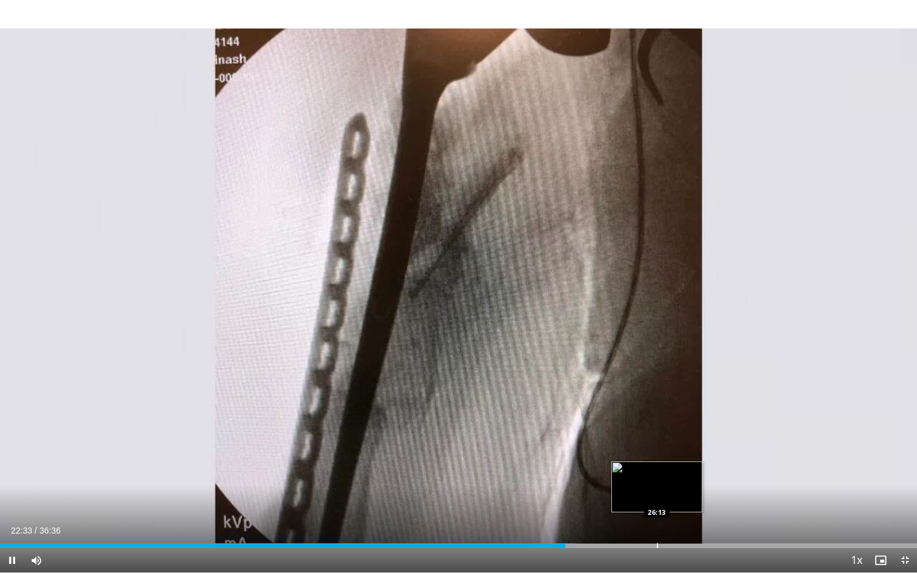
click at [657, 490] on div "Progress Bar" at bounding box center [657, 545] width 1 height 5
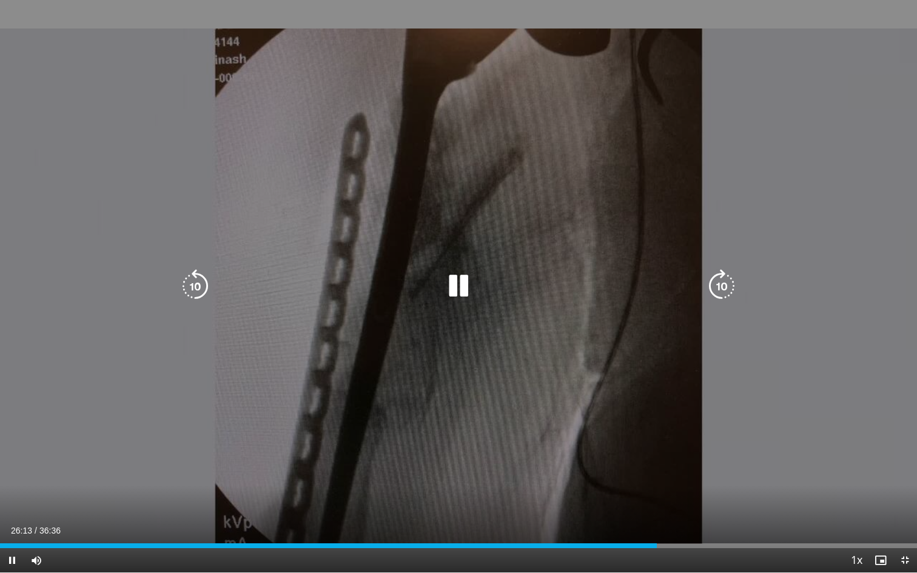
click at [634, 346] on div "10 seconds Tap to unmute" at bounding box center [458, 286] width 917 height 572
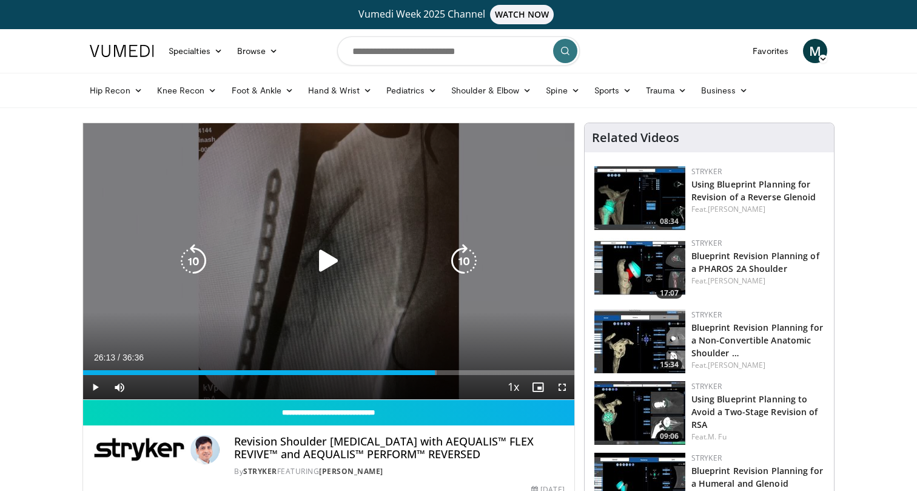
click at [321, 261] on icon "Video Player" at bounding box center [329, 261] width 34 height 34
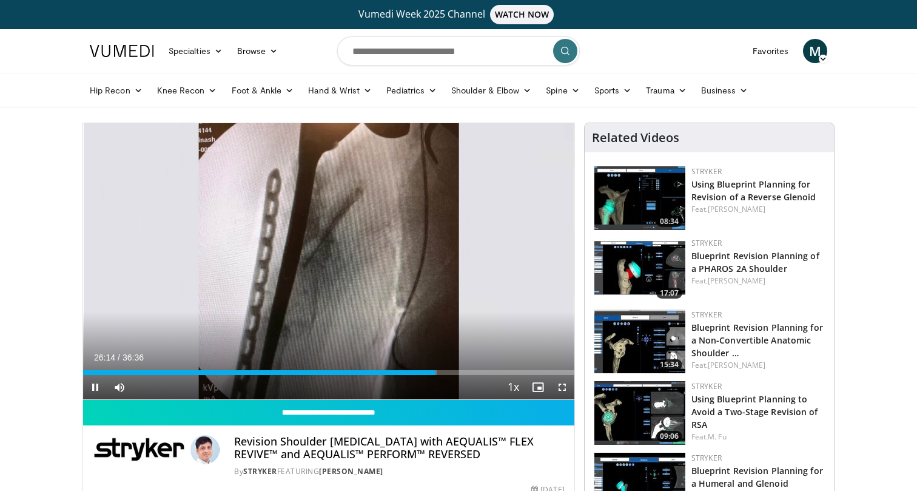
click at [563, 389] on span "Video Player" at bounding box center [562, 387] width 24 height 24
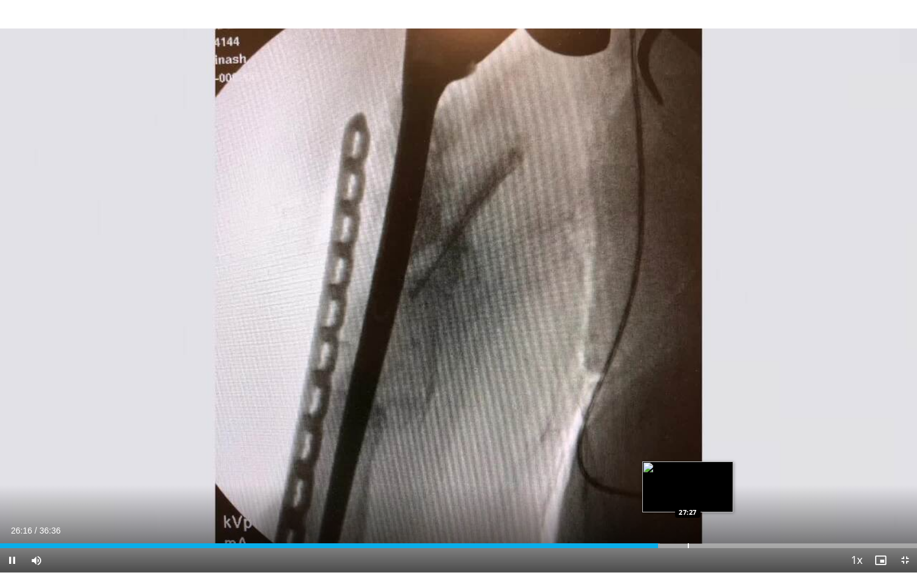
click at [689, 490] on div "Progress Bar" at bounding box center [688, 545] width 1 height 5
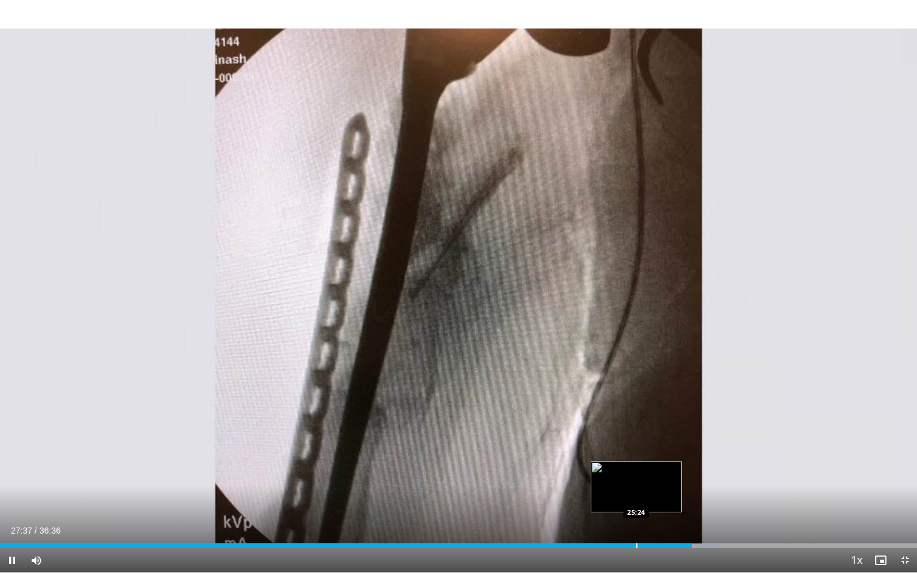
click at [636, 490] on div "Progress Bar" at bounding box center [636, 545] width 1 height 5
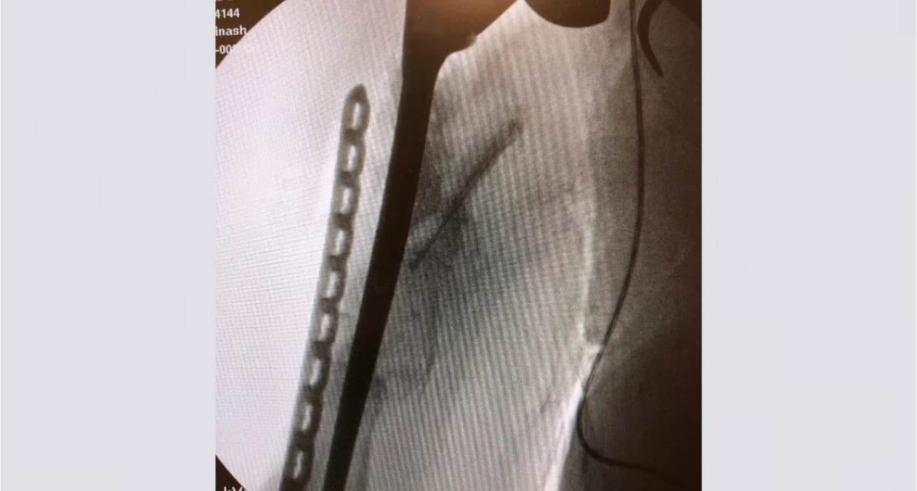
scroll to position [251, 0]
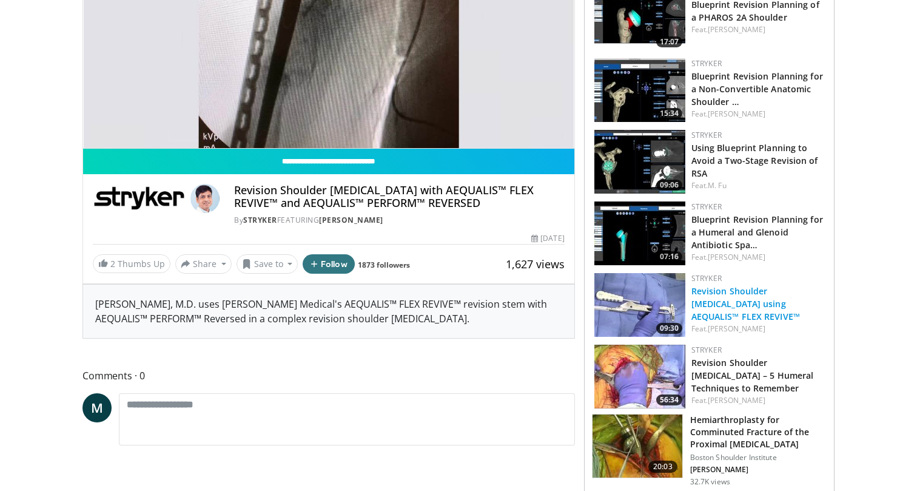
click at [768, 303] on link "Revision Shoulder Arthroplasty using AEQUALIS™ FLEX REVIVE™" at bounding box center [745, 303] width 109 height 37
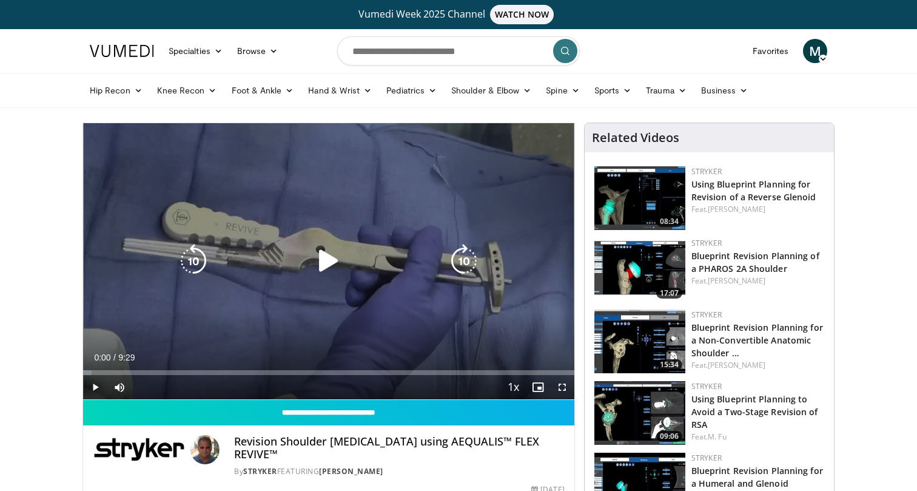
click at [341, 245] on icon "Video Player" at bounding box center [329, 261] width 34 height 34
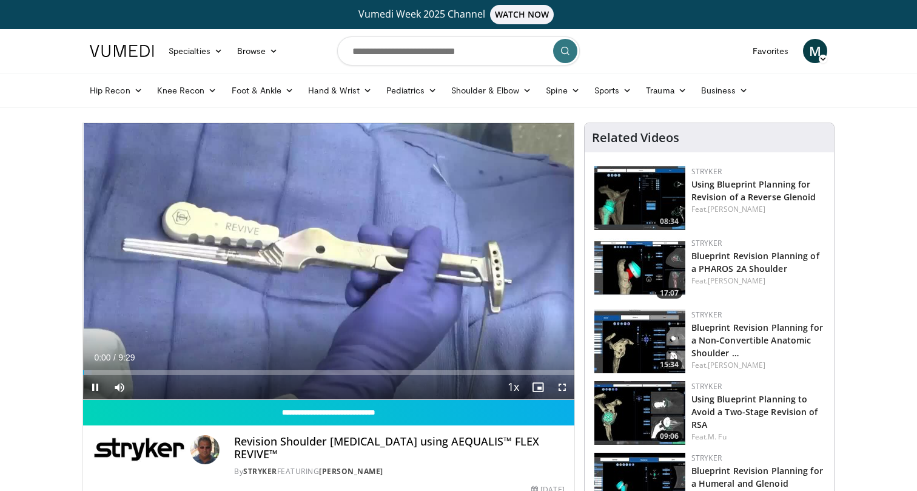
click at [560, 389] on span "Video Player" at bounding box center [562, 387] width 24 height 24
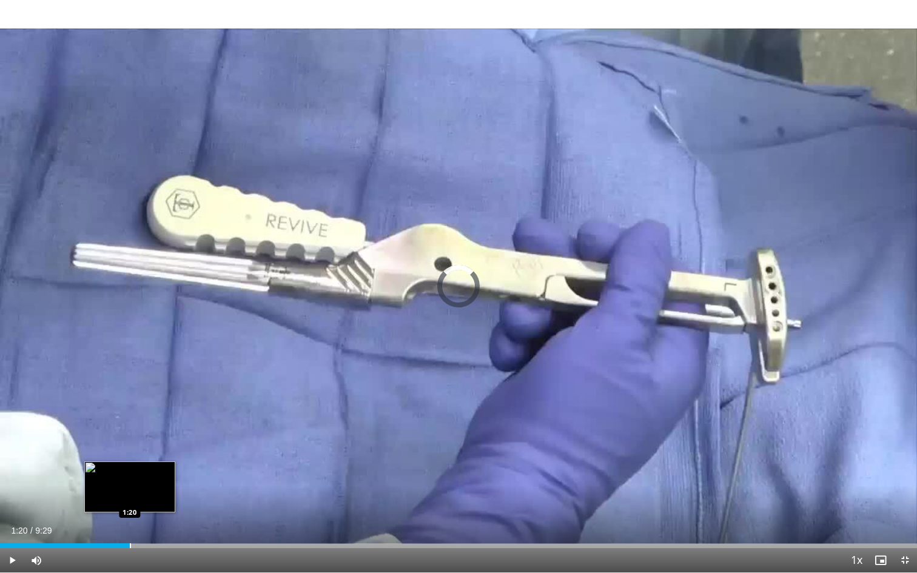
click at [130, 490] on div "Progress Bar" at bounding box center [130, 545] width 1 height 5
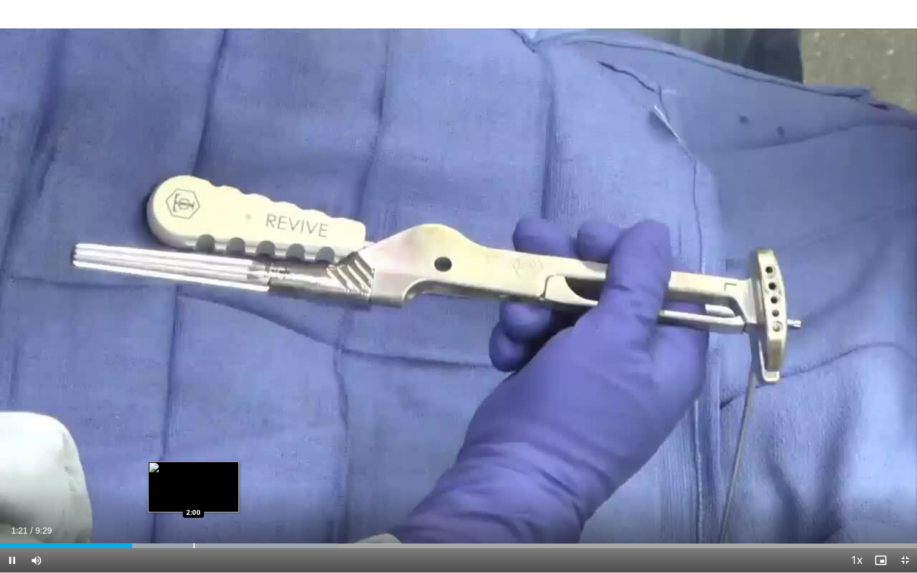
click at [193, 490] on div "Progress Bar" at bounding box center [193, 545] width 1 height 5
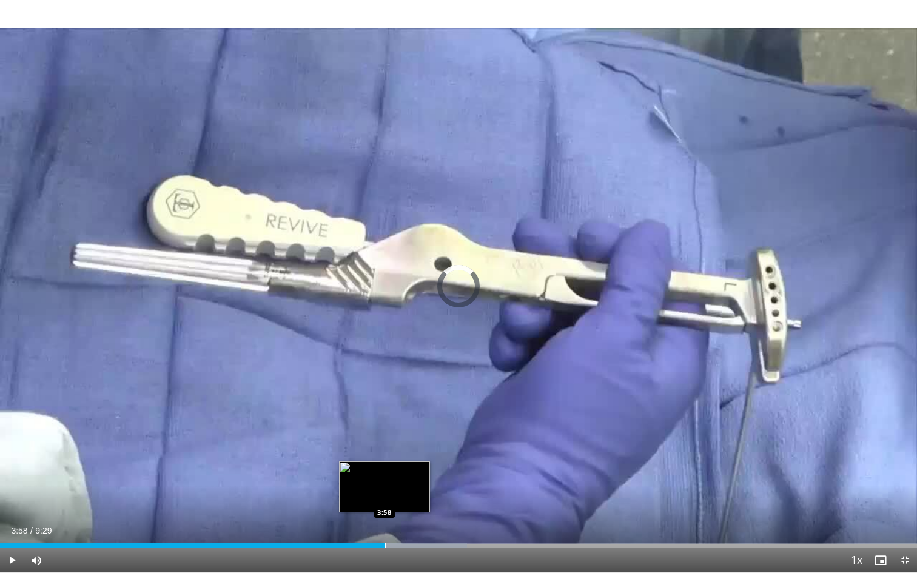
click at [384, 490] on div "Progress Bar" at bounding box center [384, 545] width 1 height 5
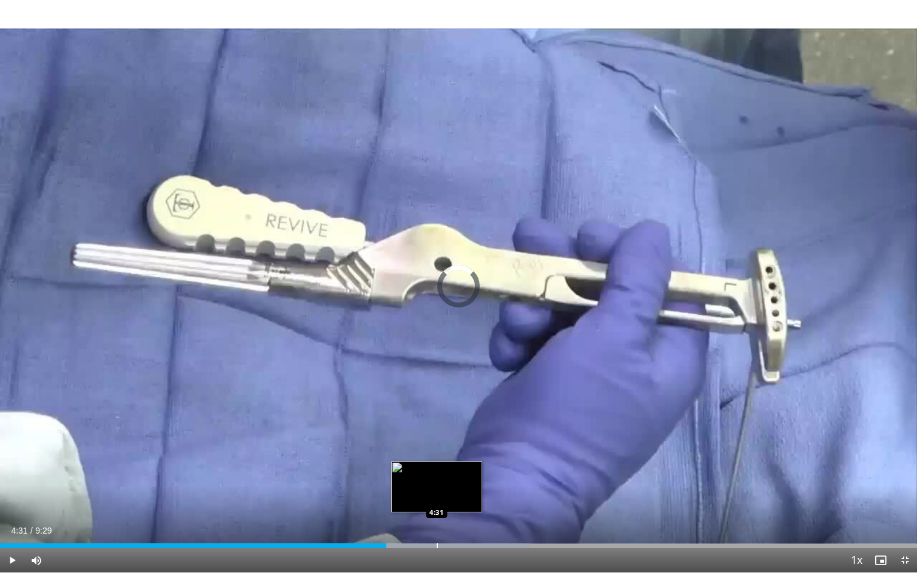
click at [437, 490] on div "Loaded : 57.77% 4:31 4:31" at bounding box center [458, 543] width 917 height 12
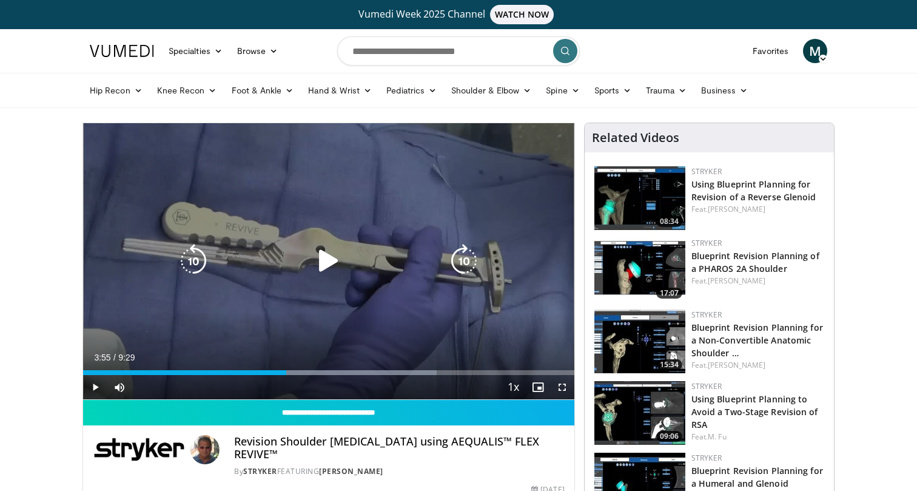
click at [367, 230] on div "100 seconds Tap to unmute" at bounding box center [328, 261] width 491 height 276
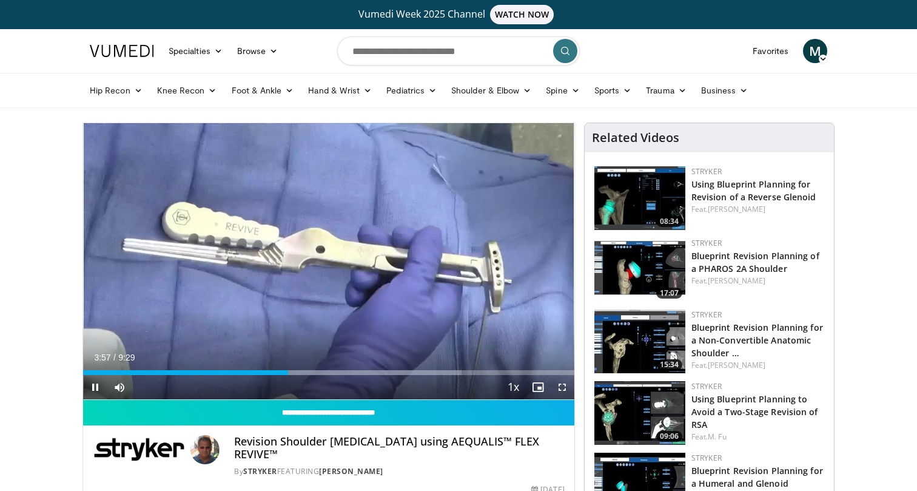
click at [565, 386] on span "Video Player" at bounding box center [562, 387] width 24 height 24
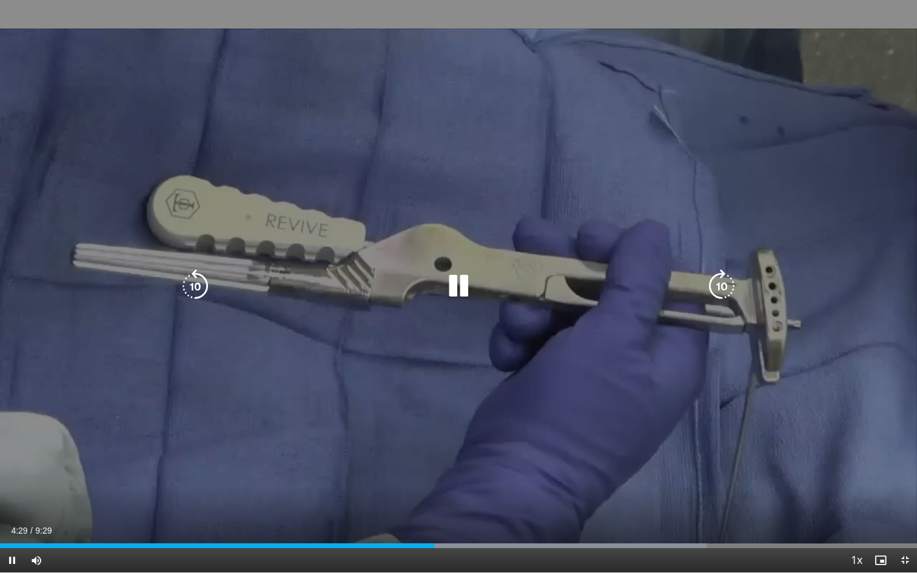
click at [241, 441] on div "100 seconds Tap to unmute" at bounding box center [458, 286] width 917 height 572
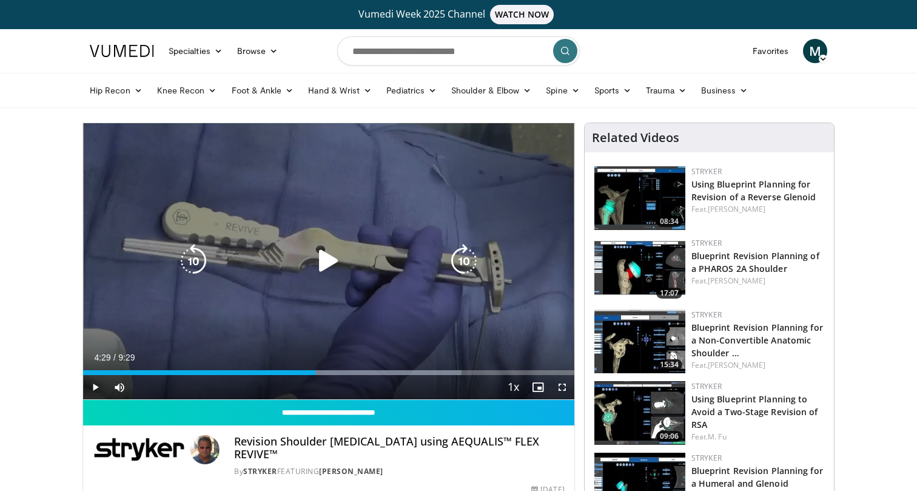
click at [328, 268] on icon "Video Player" at bounding box center [329, 261] width 34 height 34
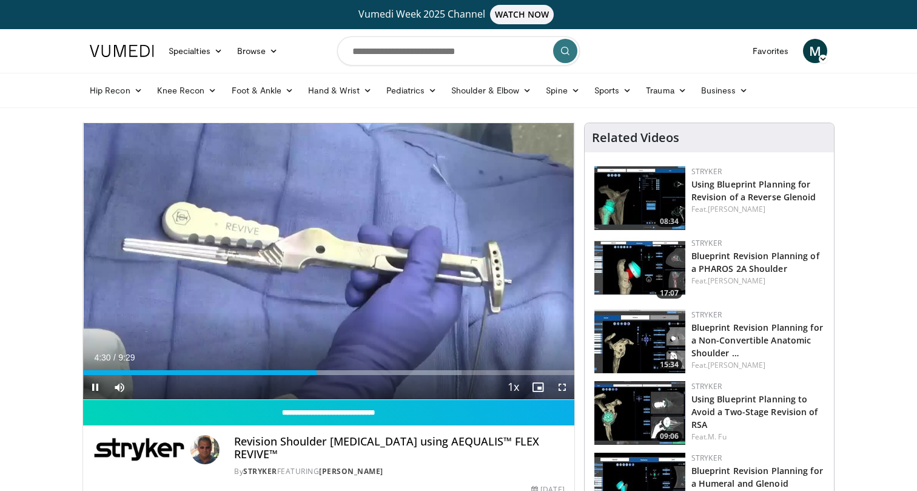
click at [563, 386] on span "Video Player" at bounding box center [562, 387] width 24 height 24
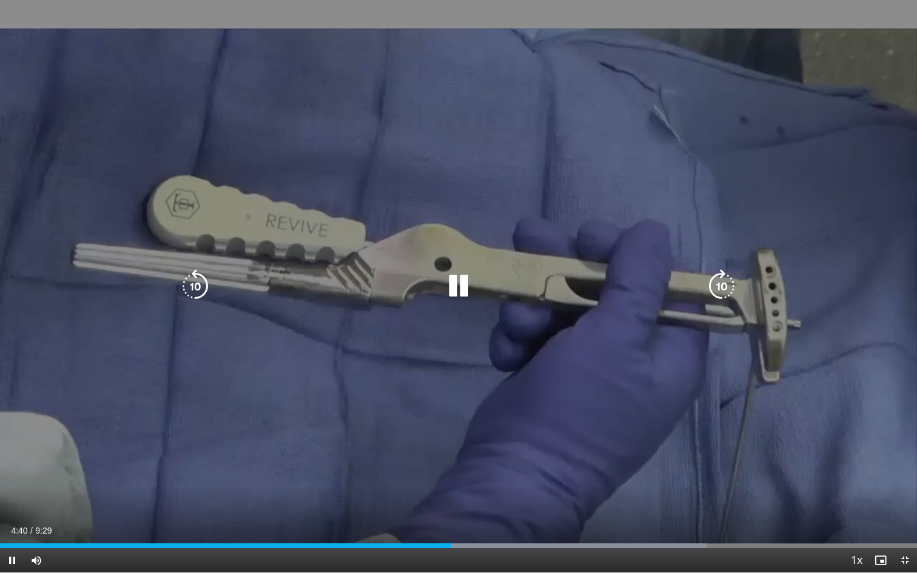
click at [392, 409] on div "100 seconds Tap to unmute" at bounding box center [458, 286] width 917 height 572
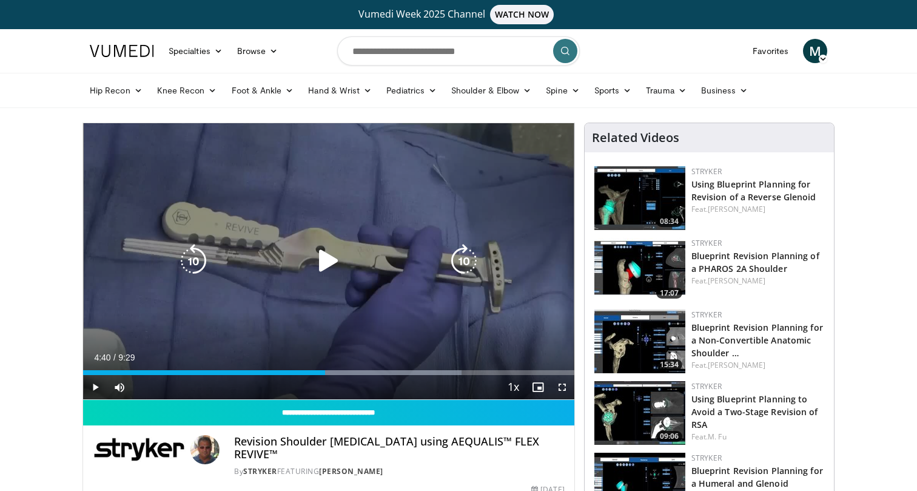
click at [387, 284] on div "100 seconds Tap to unmute" at bounding box center [328, 261] width 491 height 276
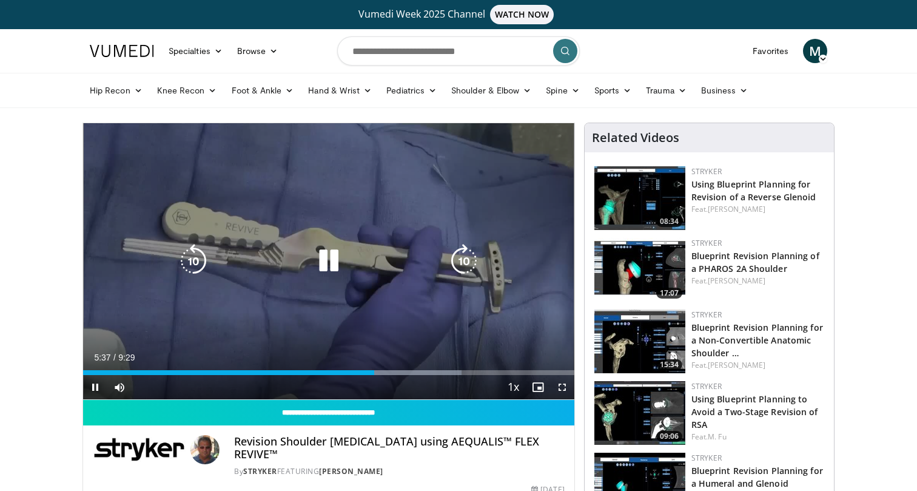
click at [328, 265] on icon "Video Player" at bounding box center [329, 261] width 34 height 34
click at [369, 286] on div "100 seconds Tap to unmute" at bounding box center [328, 261] width 491 height 276
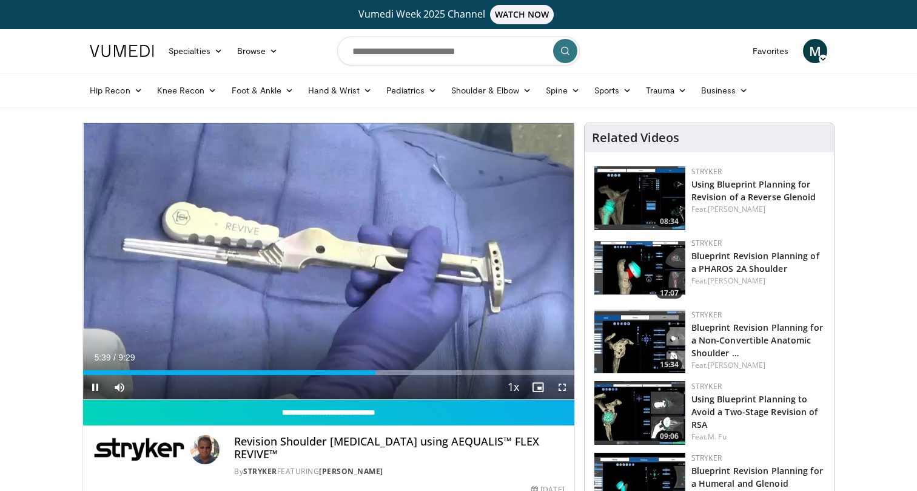
click at [565, 386] on span "Video Player" at bounding box center [562, 387] width 24 height 24
click at [562, 385] on span "Video Player" at bounding box center [562, 387] width 24 height 24
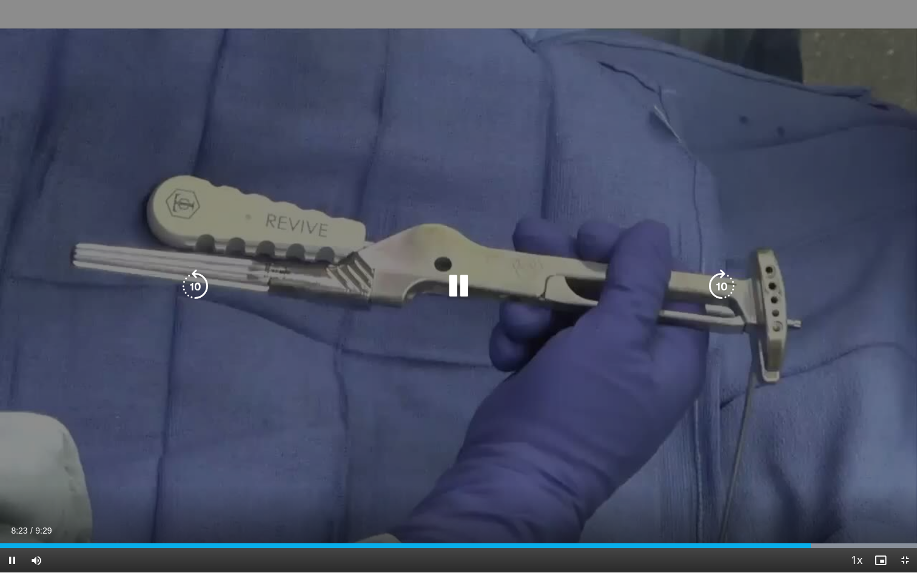
click at [458, 292] on icon "Video Player" at bounding box center [458, 286] width 34 height 34
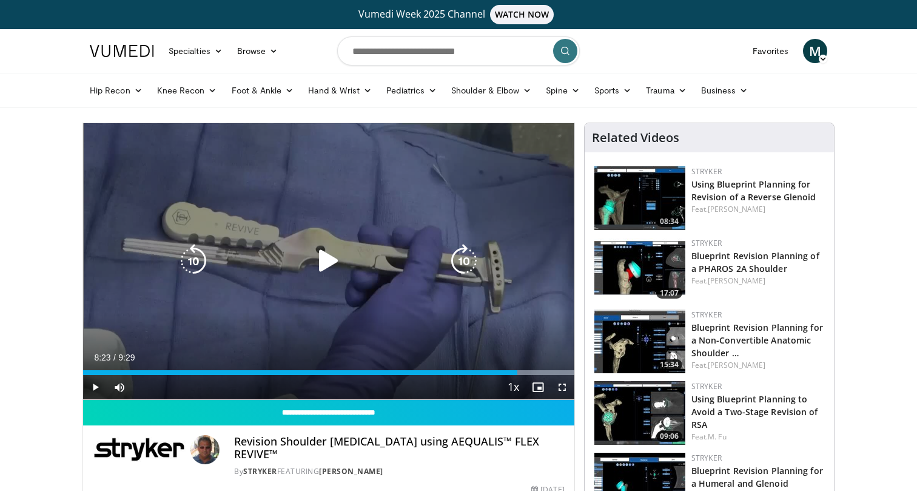
click at [354, 262] on div "Video Player" at bounding box center [328, 261] width 295 height 24
click at [332, 261] on icon "Video Player" at bounding box center [329, 261] width 34 height 34
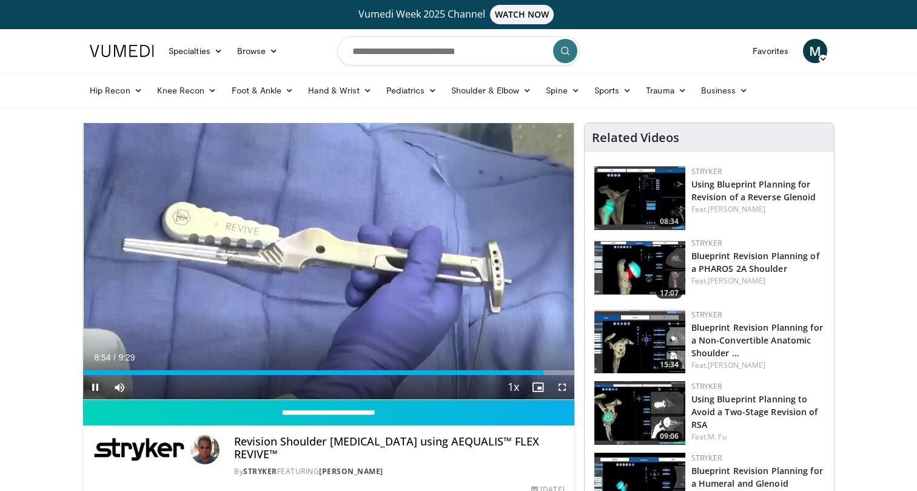
click at [563, 386] on span "Video Player" at bounding box center [562, 387] width 24 height 24
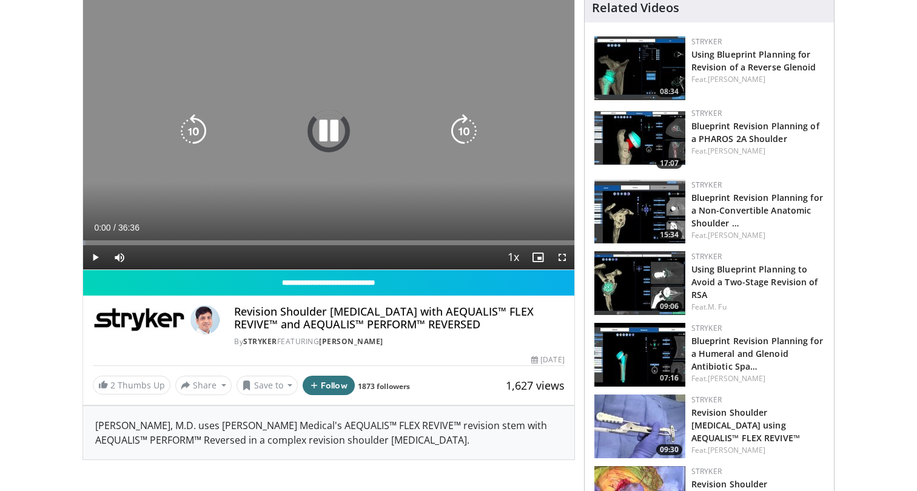
scroll to position [149, 0]
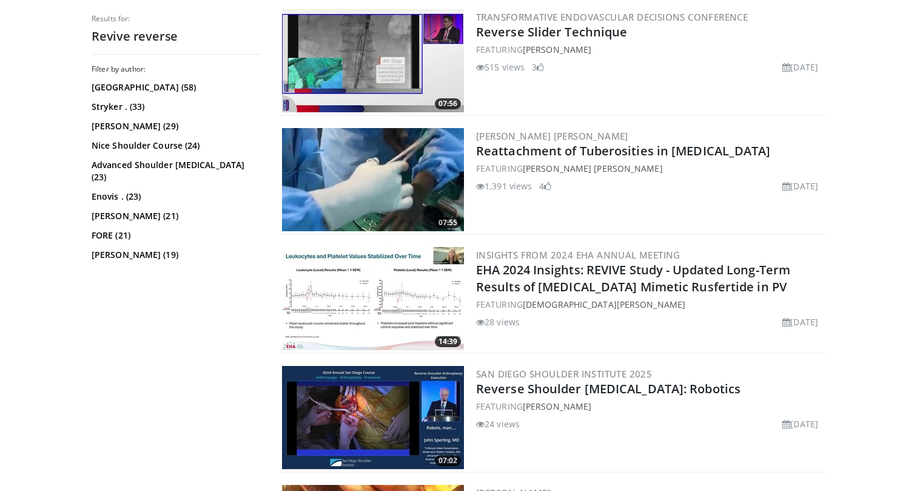
scroll to position [1347, 0]
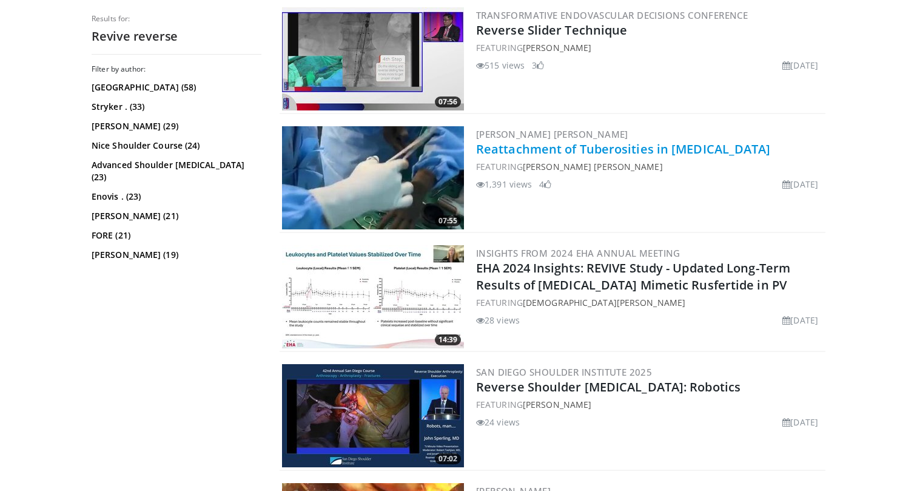
click at [534, 157] on link "Reattachment of Tuberosities in [MEDICAL_DATA]" at bounding box center [623, 149] width 295 height 16
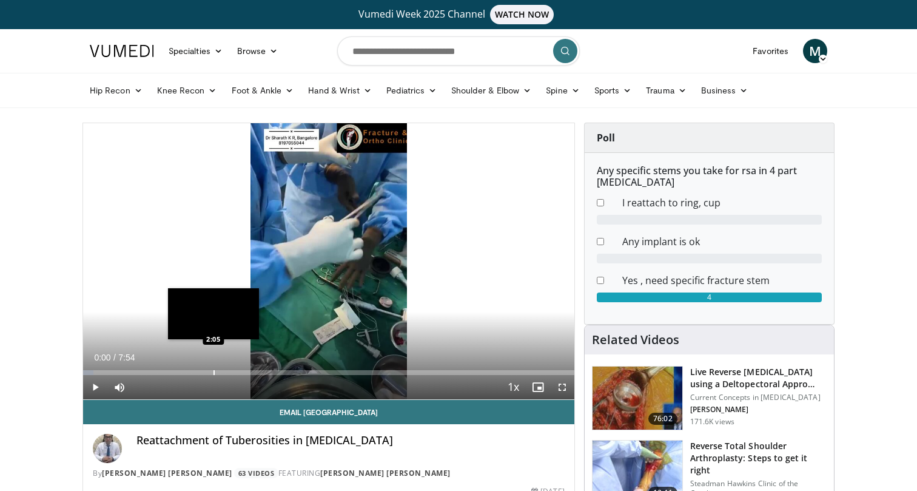
click at [213, 370] on div "Progress Bar" at bounding box center [213, 372] width 1 height 5
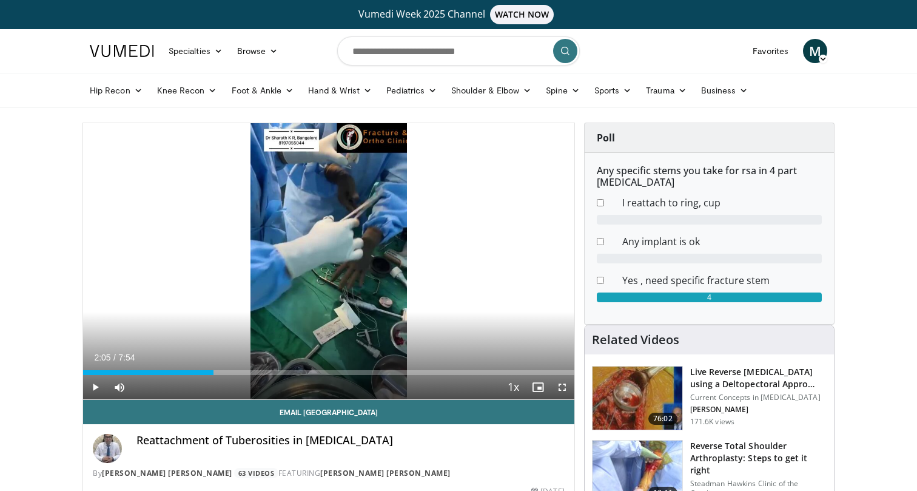
click at [565, 386] on span "Video Player" at bounding box center [562, 387] width 24 height 24
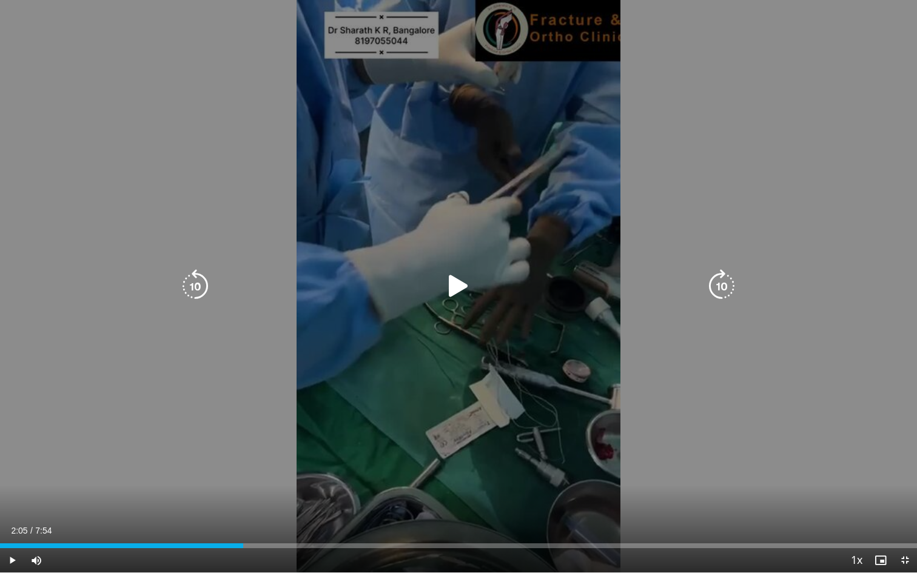
click at [409, 364] on div "10 seconds Tap to unmute" at bounding box center [458, 286] width 917 height 572
click at [463, 288] on icon "Video Player" at bounding box center [458, 286] width 34 height 34
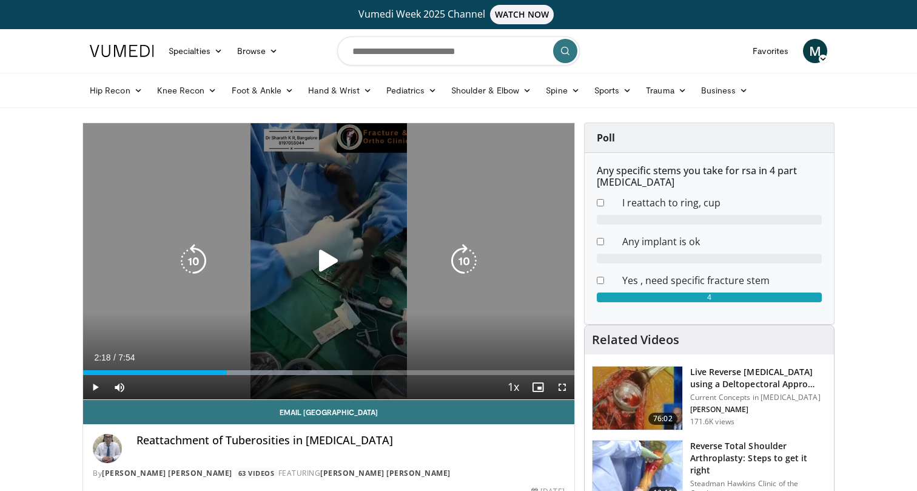
click at [335, 260] on icon "Video Player" at bounding box center [329, 261] width 34 height 34
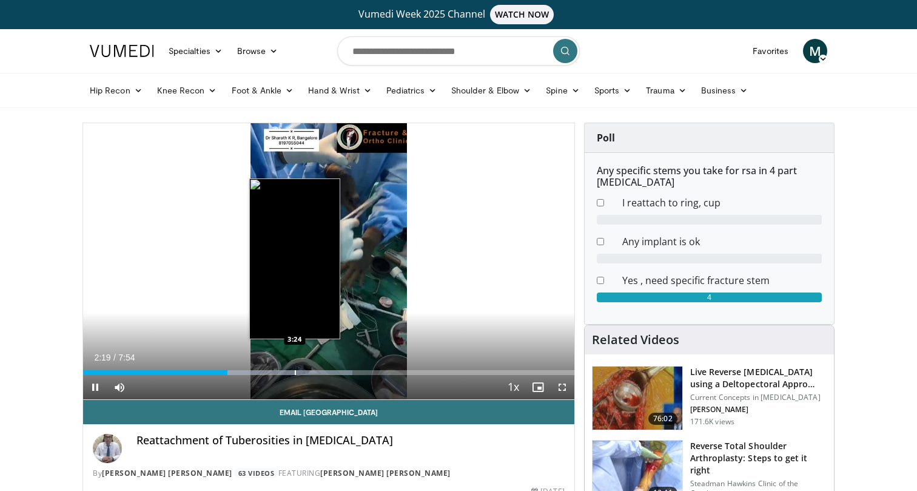
click at [295, 371] on div "Progress Bar" at bounding box center [295, 372] width 1 height 5
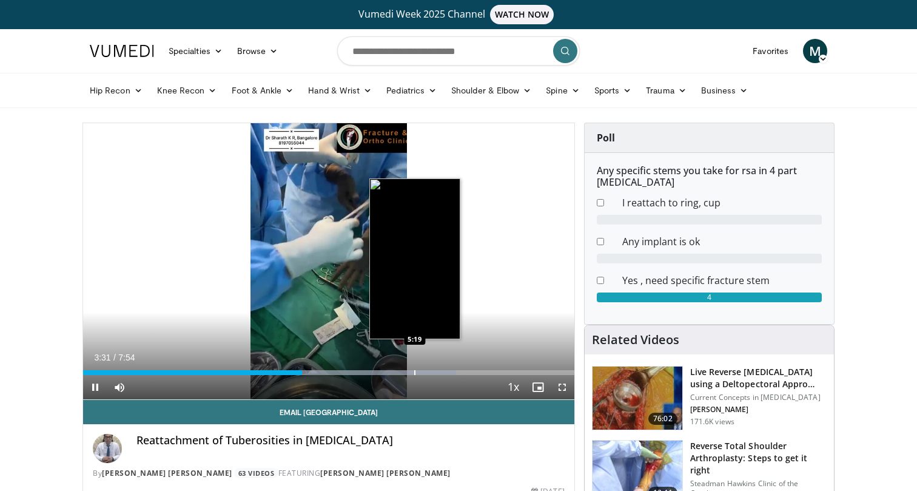
click at [415, 371] on div "Progress Bar" at bounding box center [414, 372] width 1 height 5
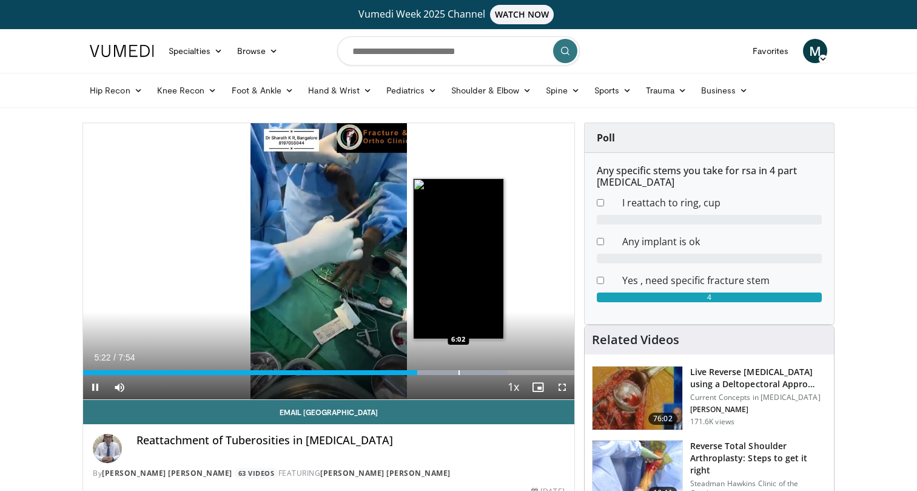
click at [458, 373] on div "Progress Bar" at bounding box center [458, 372] width 1 height 5
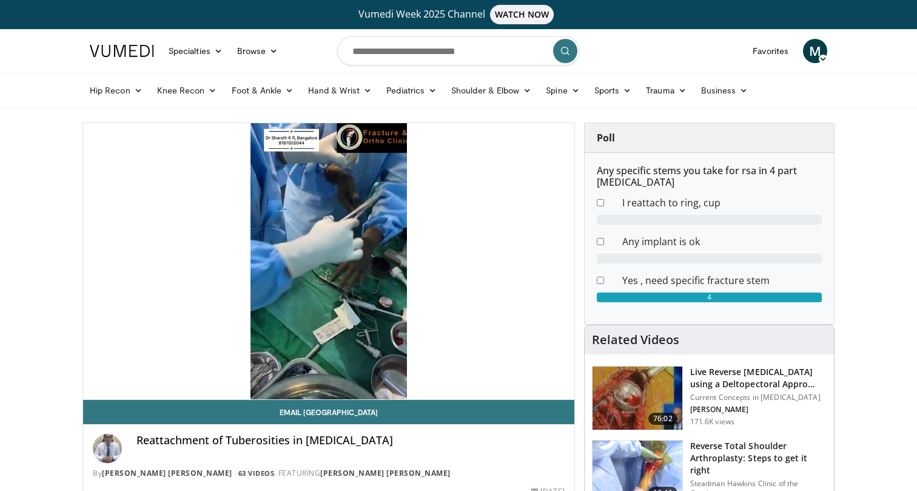
click at [124, 51] on img at bounding box center [122, 51] width 64 height 12
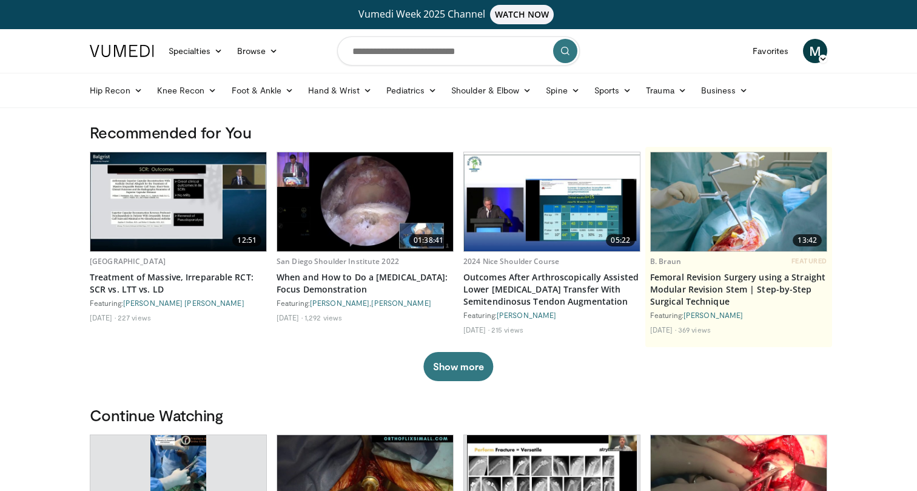
click at [387, 195] on img at bounding box center [365, 201] width 176 height 99
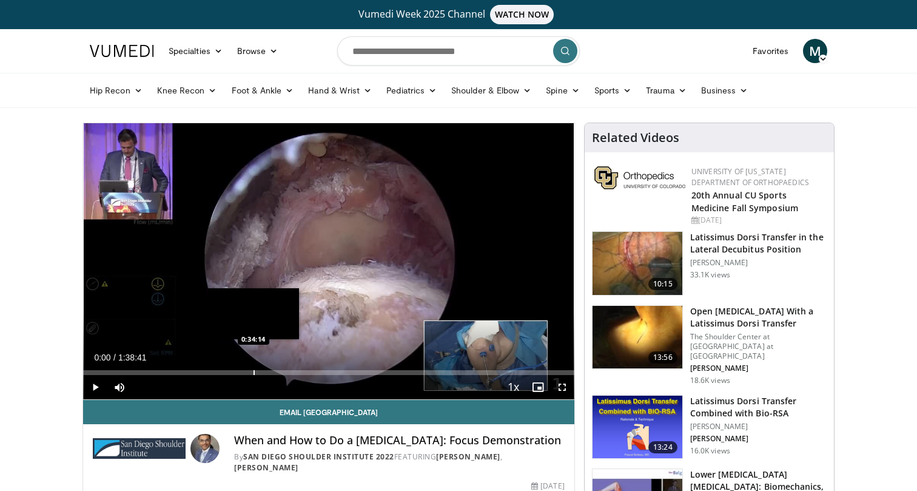
click at [253, 369] on div "Loaded : 0.17% 0:00:00 0:34:14" at bounding box center [328, 369] width 491 height 12
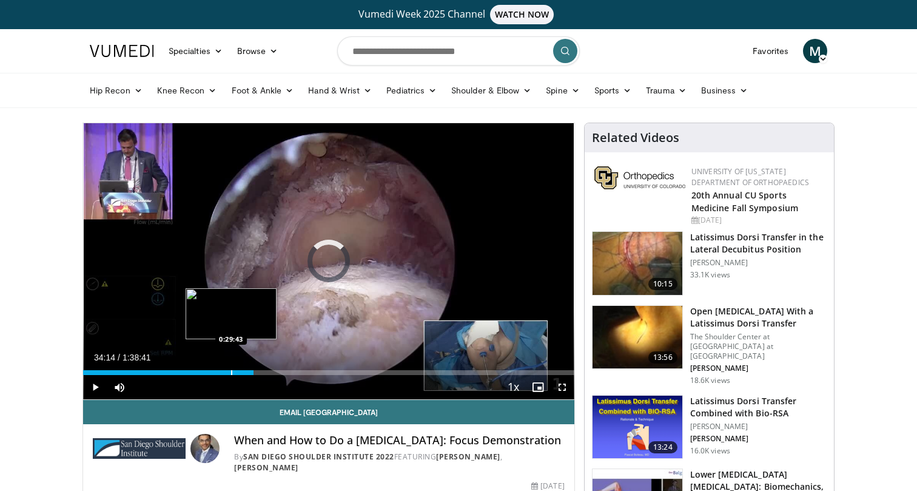
click at [231, 370] on div "Progress Bar" at bounding box center [231, 372] width 1 height 5
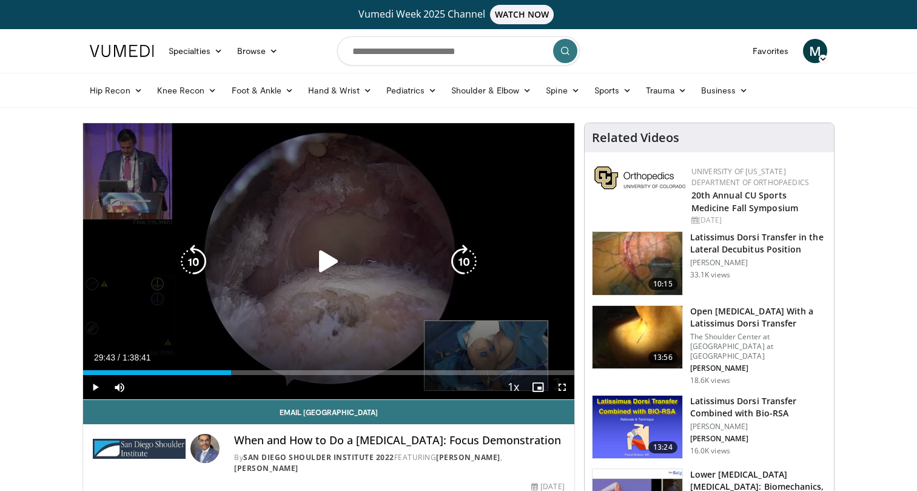
click at [327, 263] on icon "Video Player" at bounding box center [329, 261] width 34 height 34
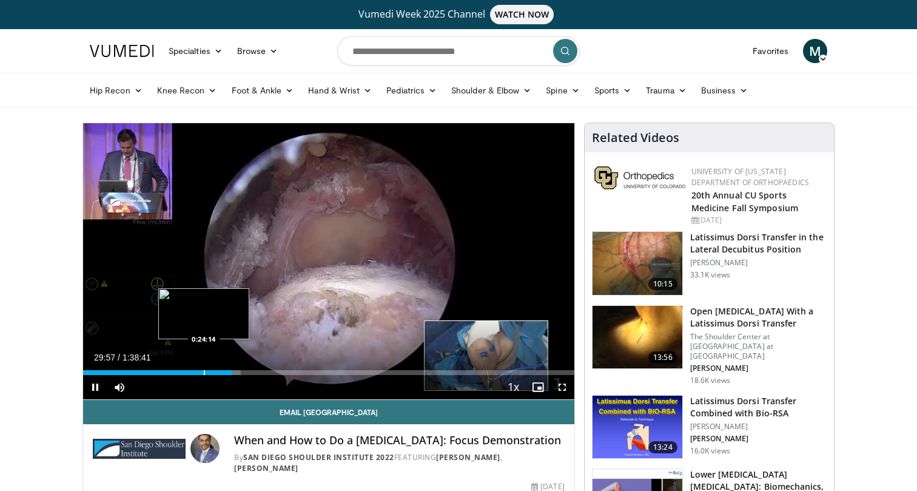
click at [204, 372] on div "Progress Bar" at bounding box center [204, 372] width 1 height 5
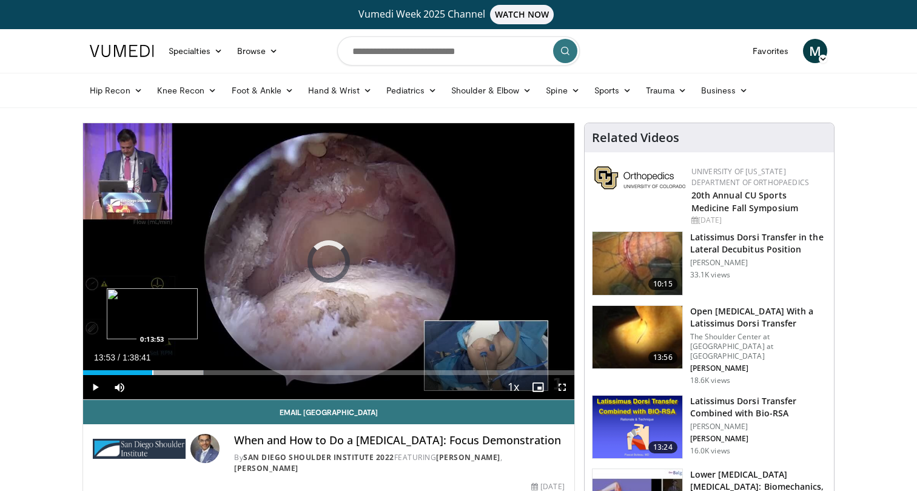
click at [152, 374] on div "Progress Bar" at bounding box center [152, 372] width 1 height 5
click at [136, 375] on div "Progress Bar" at bounding box center [136, 372] width 1 height 5
click at [110, 371] on div "Progress Bar" at bounding box center [110, 372] width 1 height 5
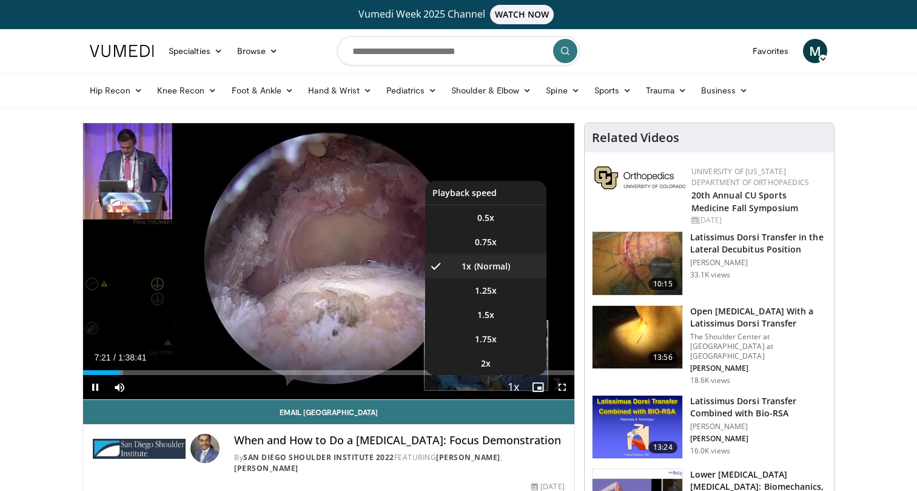
click at [515, 388] on span "Video Player" at bounding box center [513, 387] width 17 height 24
click at [485, 312] on span "1.5x" at bounding box center [485, 315] width 17 height 12
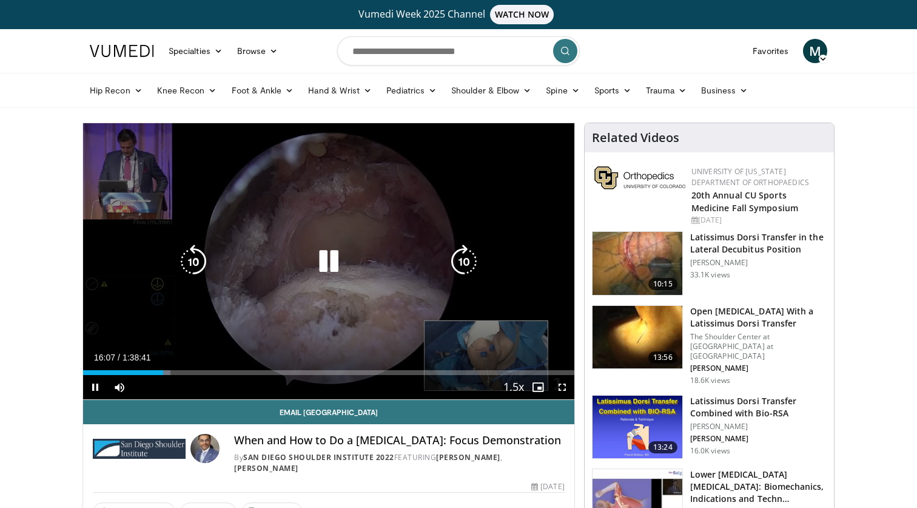
click at [321, 263] on icon "Video Player" at bounding box center [329, 261] width 34 height 34
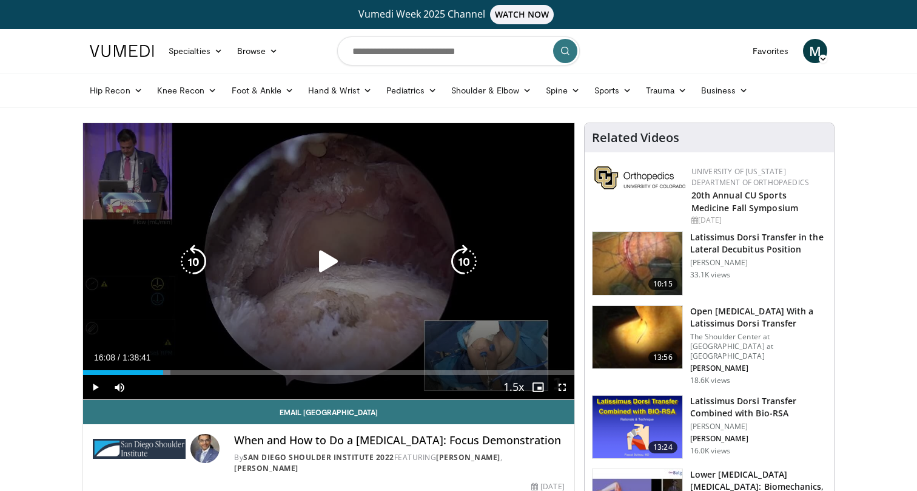
click at [369, 179] on div "10 seconds Tap to unmute" at bounding box center [328, 261] width 491 height 276
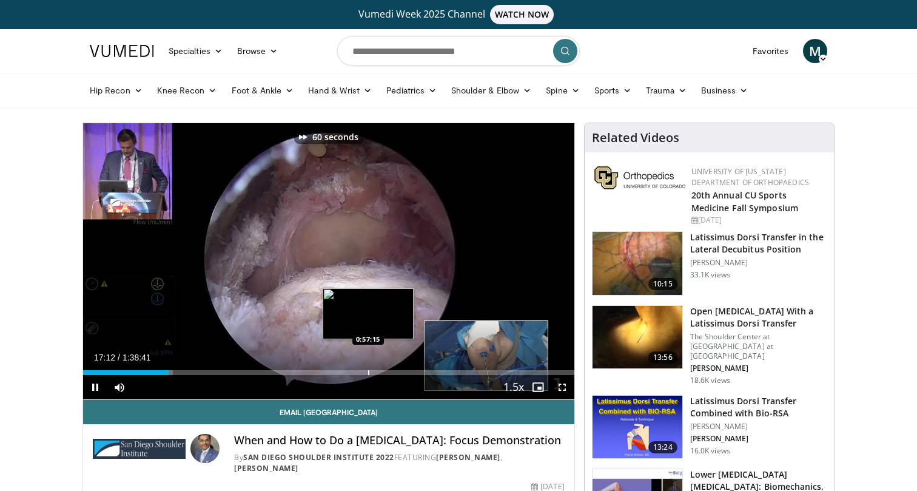
click at [368, 371] on div "Progress Bar" at bounding box center [368, 372] width 1 height 5
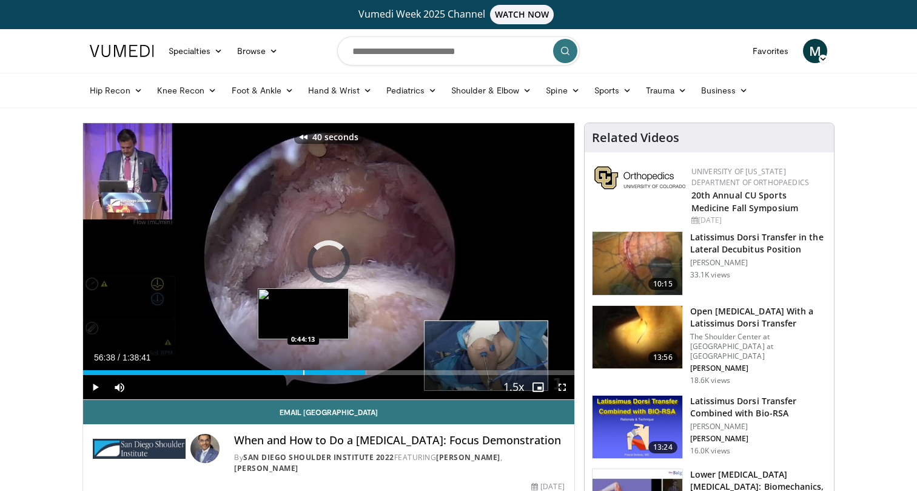
click at [303, 372] on div "Loaded : 57.80% 0:56:38 0:44:13" at bounding box center [328, 372] width 491 height 5
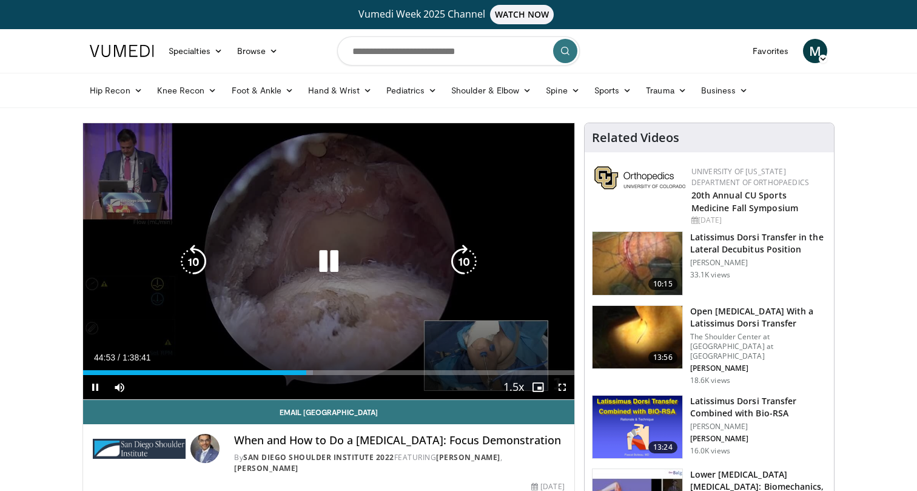
click at [331, 262] on icon "Video Player" at bounding box center [329, 261] width 34 height 34
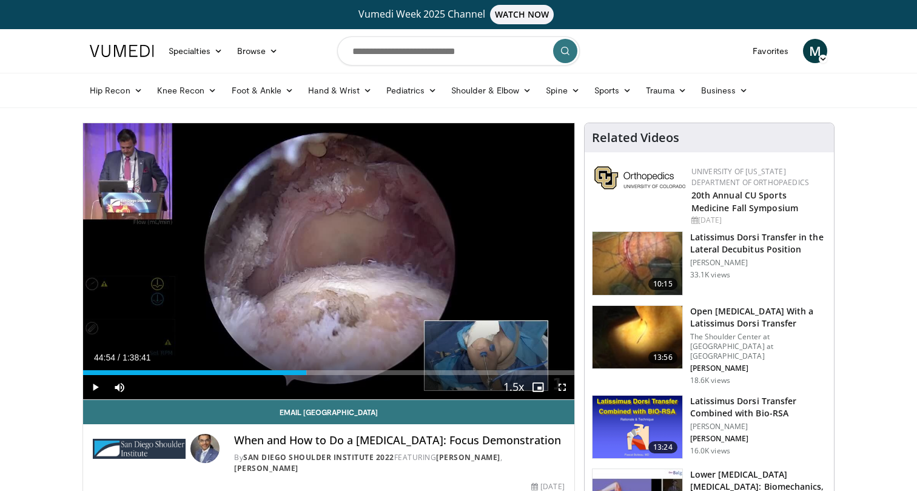
drag, startPoint x: 653, startPoint y: 1, endPoint x: 262, endPoint y: 295, distance: 488.9
click at [262, 295] on div "40 seconds Tap to unmute" at bounding box center [328, 261] width 491 height 276
drag, startPoint x: 262, startPoint y: 295, endPoint x: 347, endPoint y: 370, distance: 113.9
click at [347, 370] on div "Loaded : 45.77% 0:44:55 0:44:20" at bounding box center [328, 372] width 491 height 5
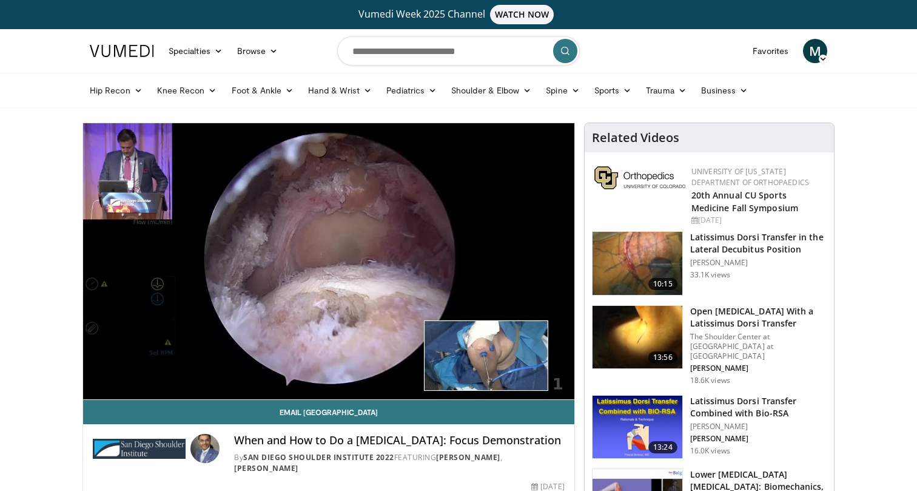
click at [450, 43] on input "Search topics, interventions" at bounding box center [458, 50] width 243 height 29
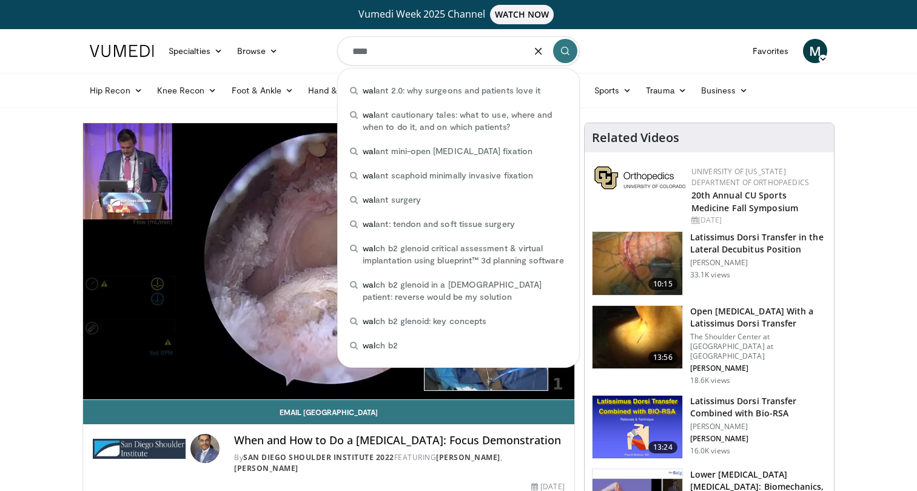
type input "*****"
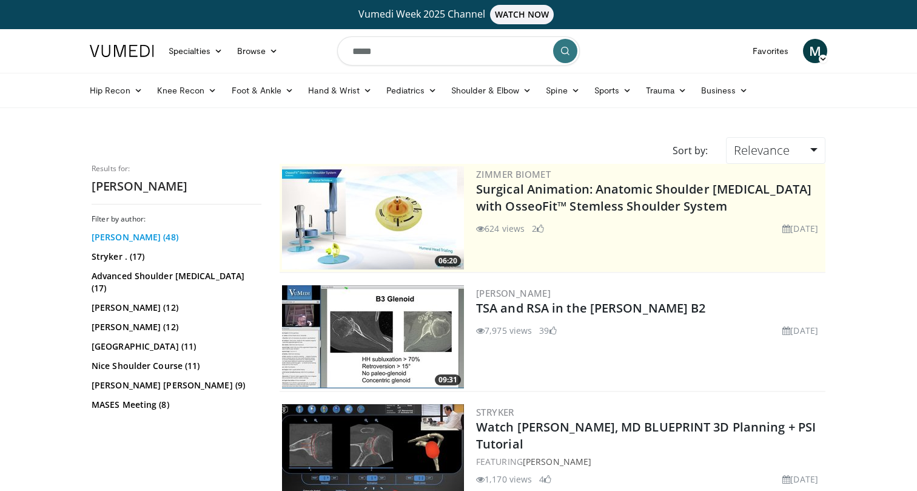
click at [144, 235] on link "[PERSON_NAME] (48)" at bounding box center [175, 237] width 167 height 12
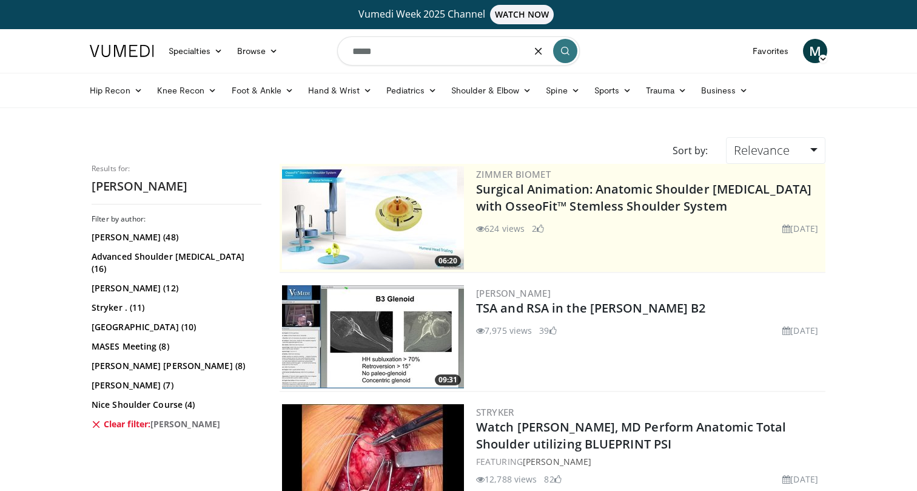
click at [453, 58] on input "*****" at bounding box center [458, 50] width 243 height 29
type input "**********"
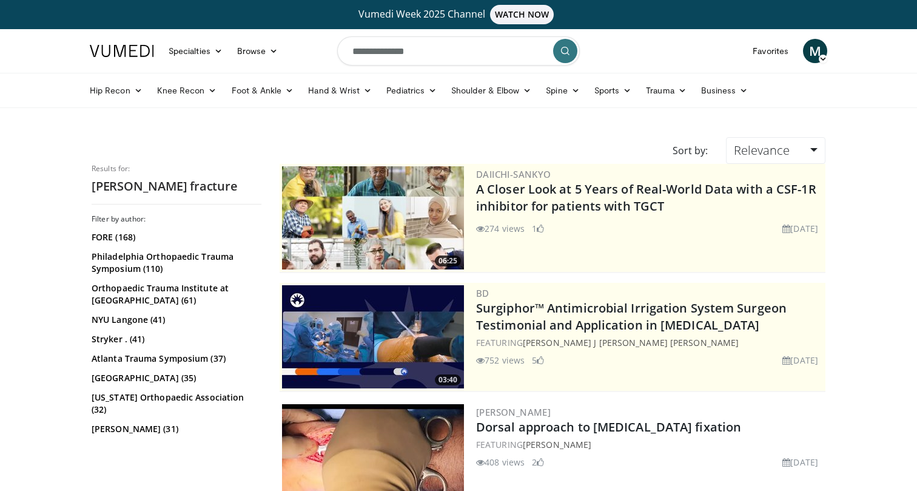
click at [409, 50] on input "**********" at bounding box center [458, 50] width 243 height 29
type input "******"
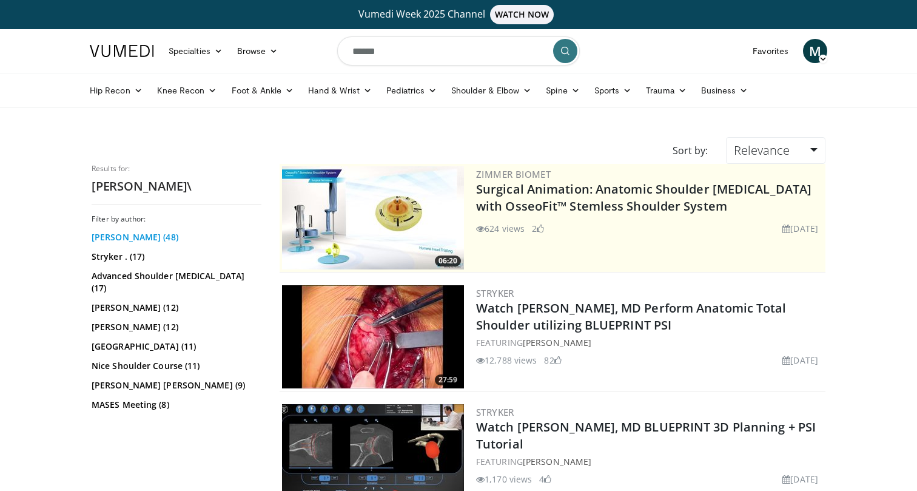
click at [123, 235] on link "[PERSON_NAME] (48)" at bounding box center [175, 237] width 167 height 12
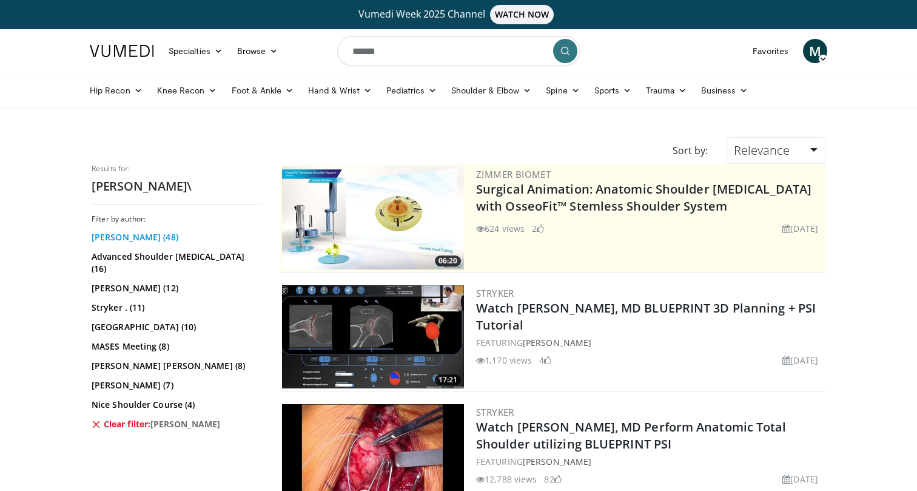
click at [128, 236] on link "[PERSON_NAME] (48)" at bounding box center [175, 237] width 167 height 12
click at [755, 154] on span "Relevance" at bounding box center [762, 150] width 56 height 16
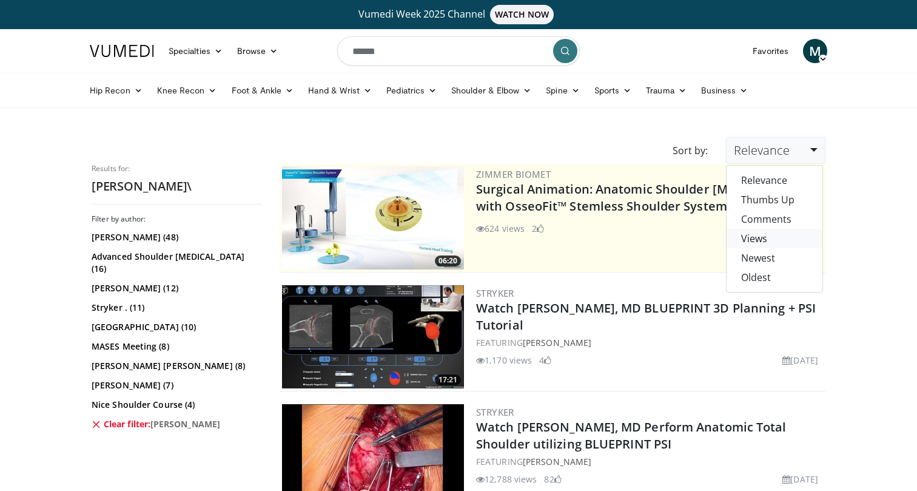
click at [763, 241] on link "Views" at bounding box center [774, 238] width 96 height 19
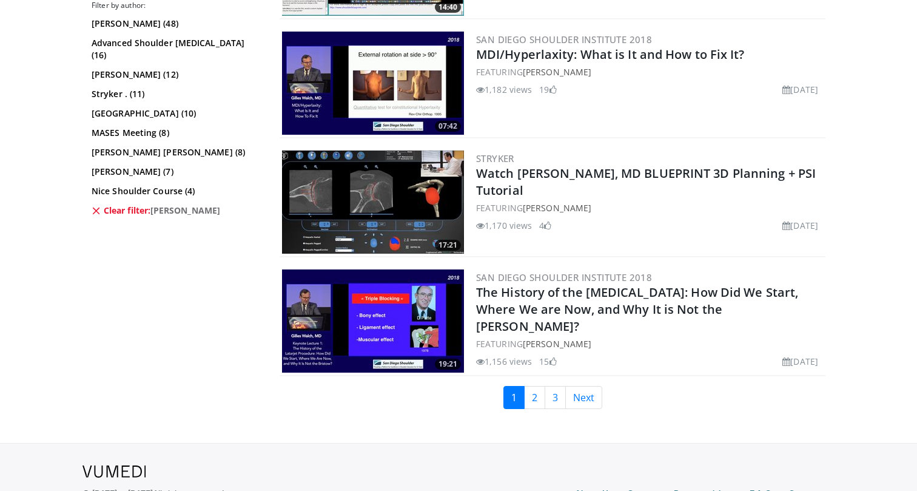
scroll to position [2871, 0]
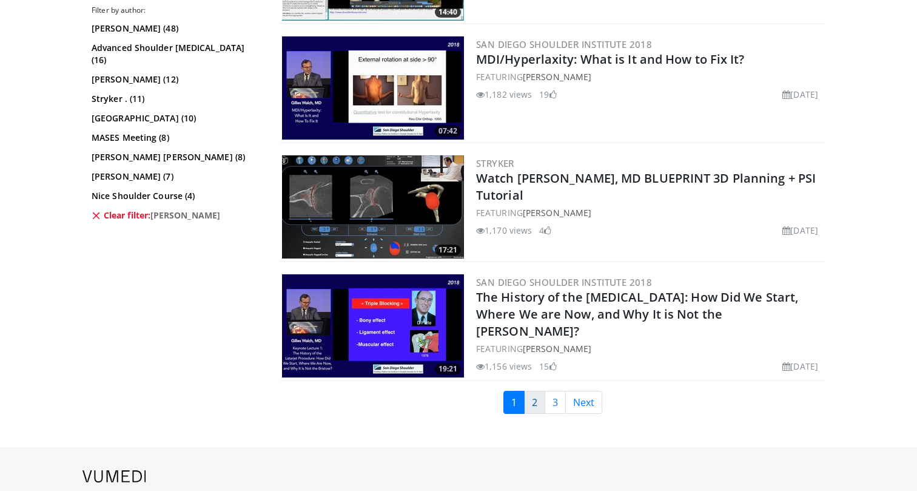
click at [535, 401] on link "2" at bounding box center [534, 402] width 21 height 23
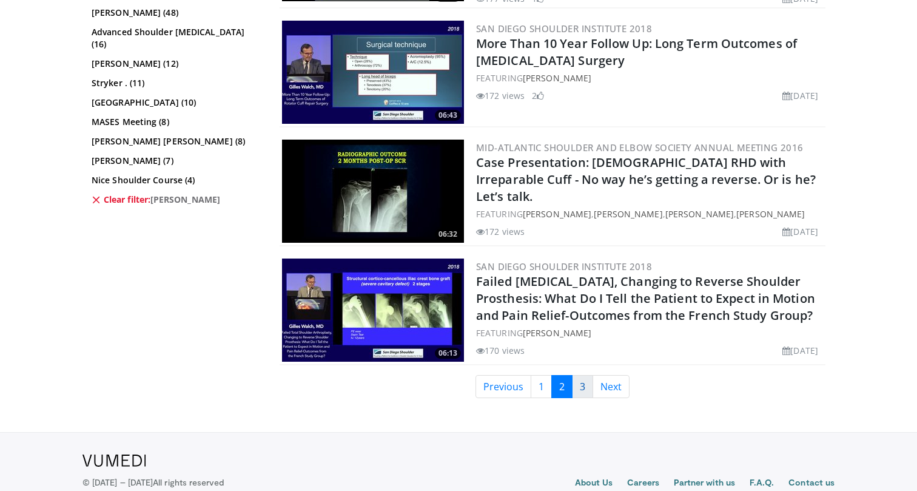
click at [582, 398] on link "3" at bounding box center [582, 386] width 21 height 23
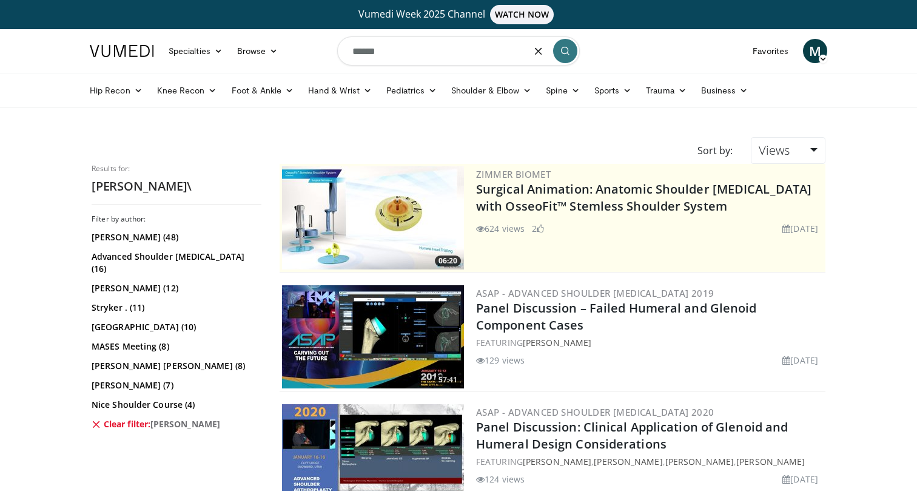
click at [369, 59] on input "******" at bounding box center [458, 50] width 243 height 29
type input "**********"
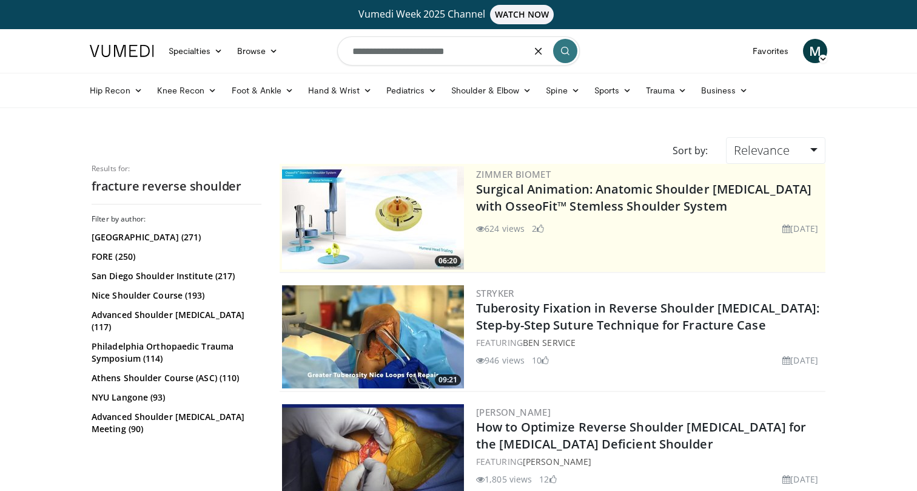
click at [481, 51] on input "**********" at bounding box center [458, 50] width 243 height 29
type input "**********"
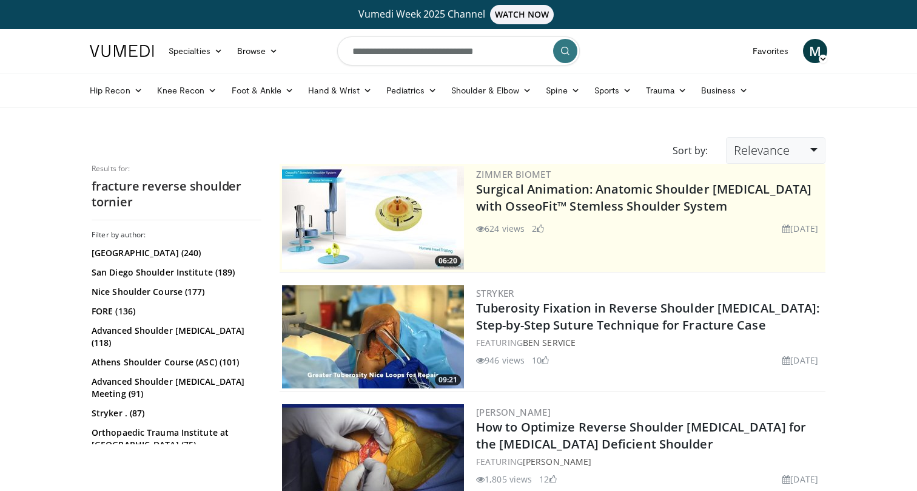
click at [789, 152] on span "Relevance" at bounding box center [762, 150] width 56 height 16
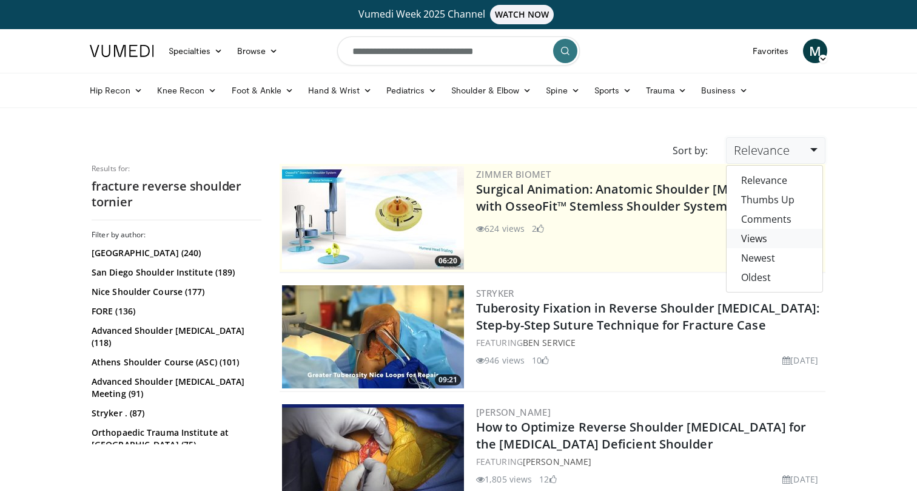
click at [763, 241] on link "Views" at bounding box center [774, 238] width 96 height 19
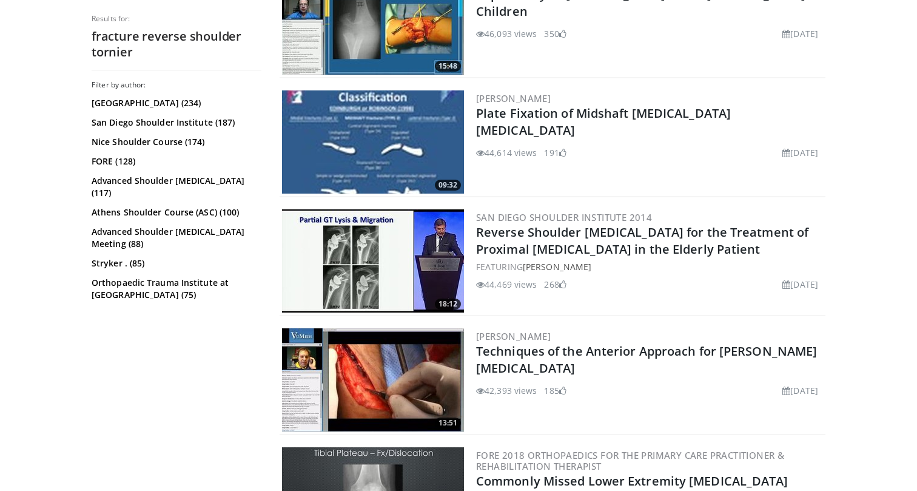
scroll to position [1386, 0]
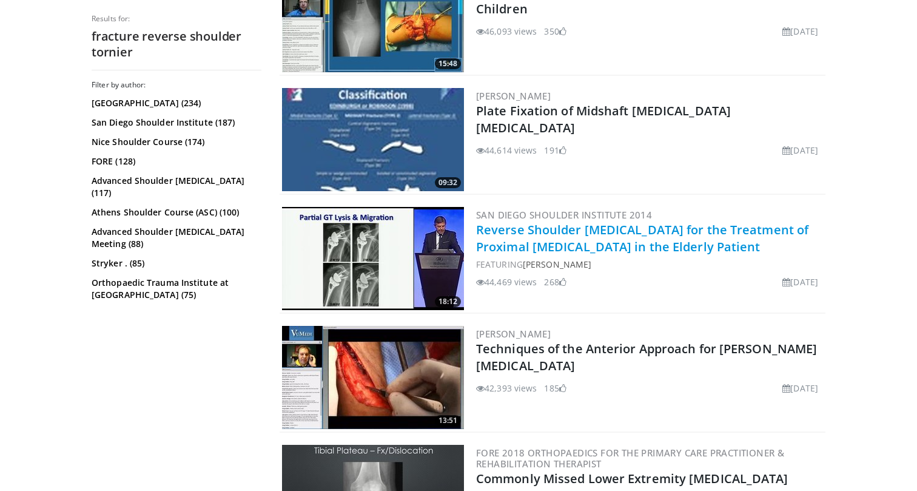
click at [584, 242] on link "Reverse Shoulder [MEDICAL_DATA] for the Treatment of Proximal [MEDICAL_DATA] in…" at bounding box center [642, 237] width 332 height 33
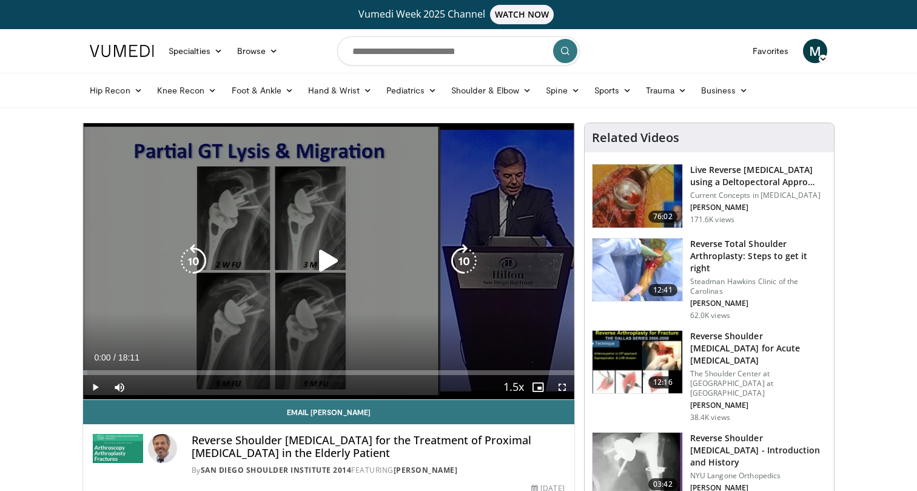
click at [324, 261] on icon "Video Player" at bounding box center [329, 261] width 34 height 34
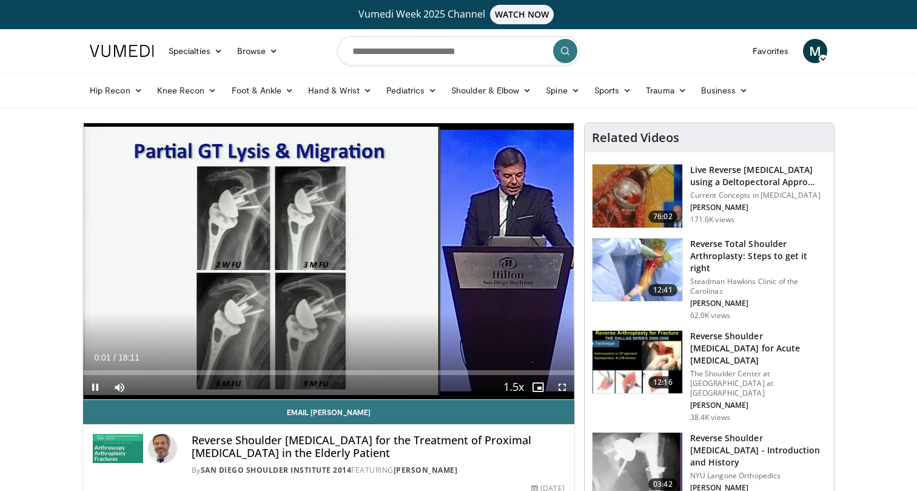
click at [563, 384] on span "Video Player" at bounding box center [562, 387] width 24 height 24
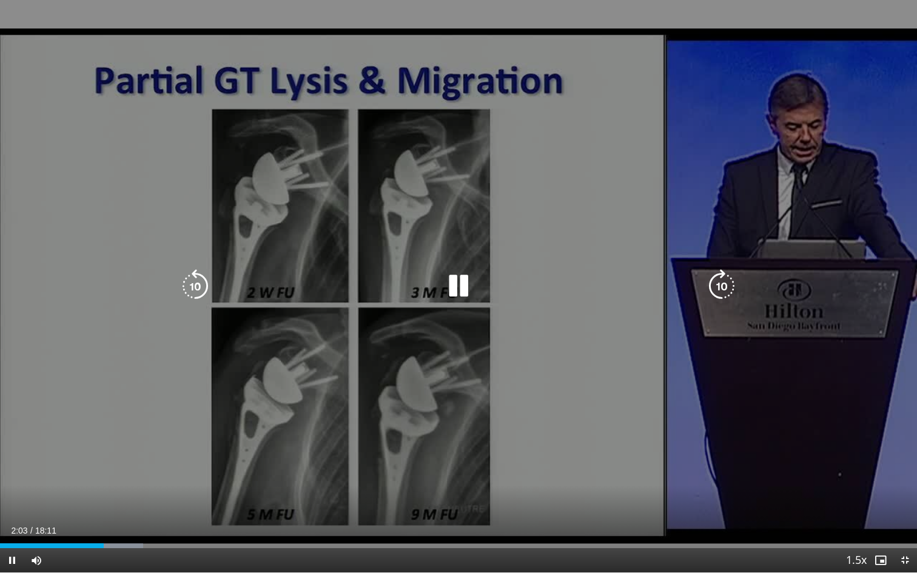
click at [408, 365] on div "80 seconds Tap to unmute" at bounding box center [458, 286] width 917 height 572
click at [454, 387] on div "80 seconds Tap to unmute" at bounding box center [458, 286] width 917 height 572
